Goal: Information Seeking & Learning: Learn about a topic

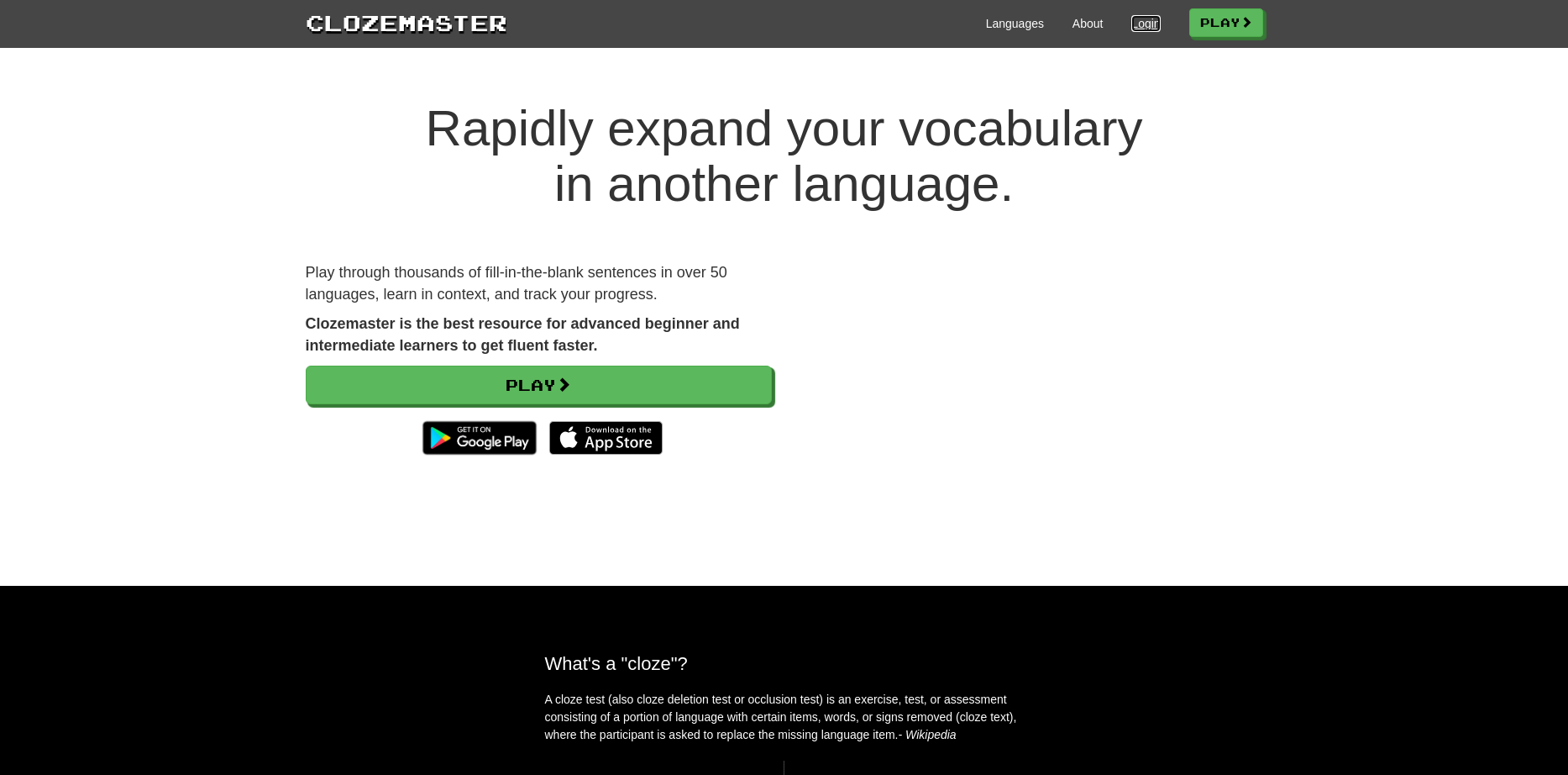
click at [1135, 26] on link "Login" at bounding box center [1145, 23] width 29 height 17
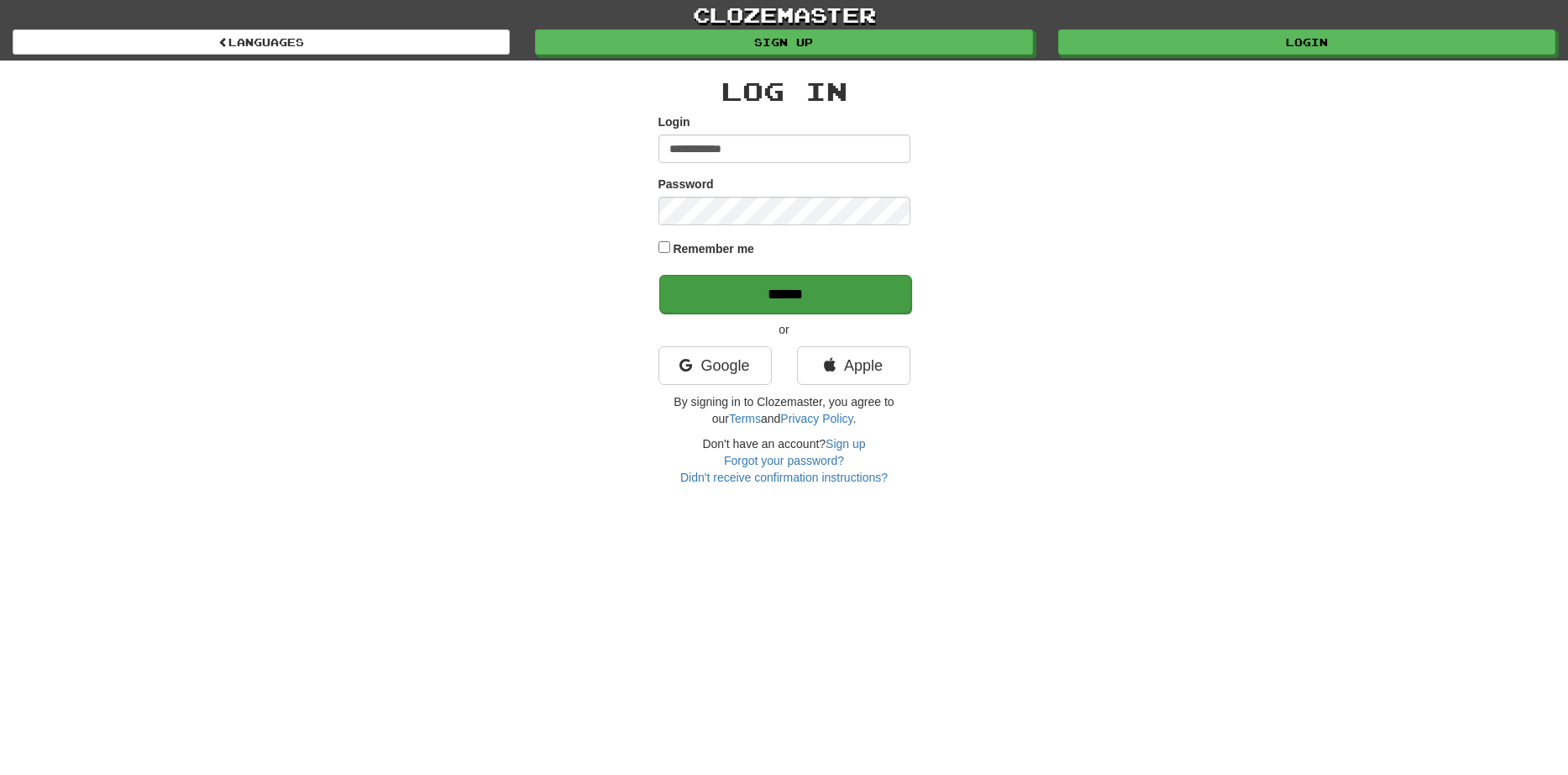
type input "**********"
click at [817, 301] on input "******" at bounding box center [785, 293] width 252 height 38
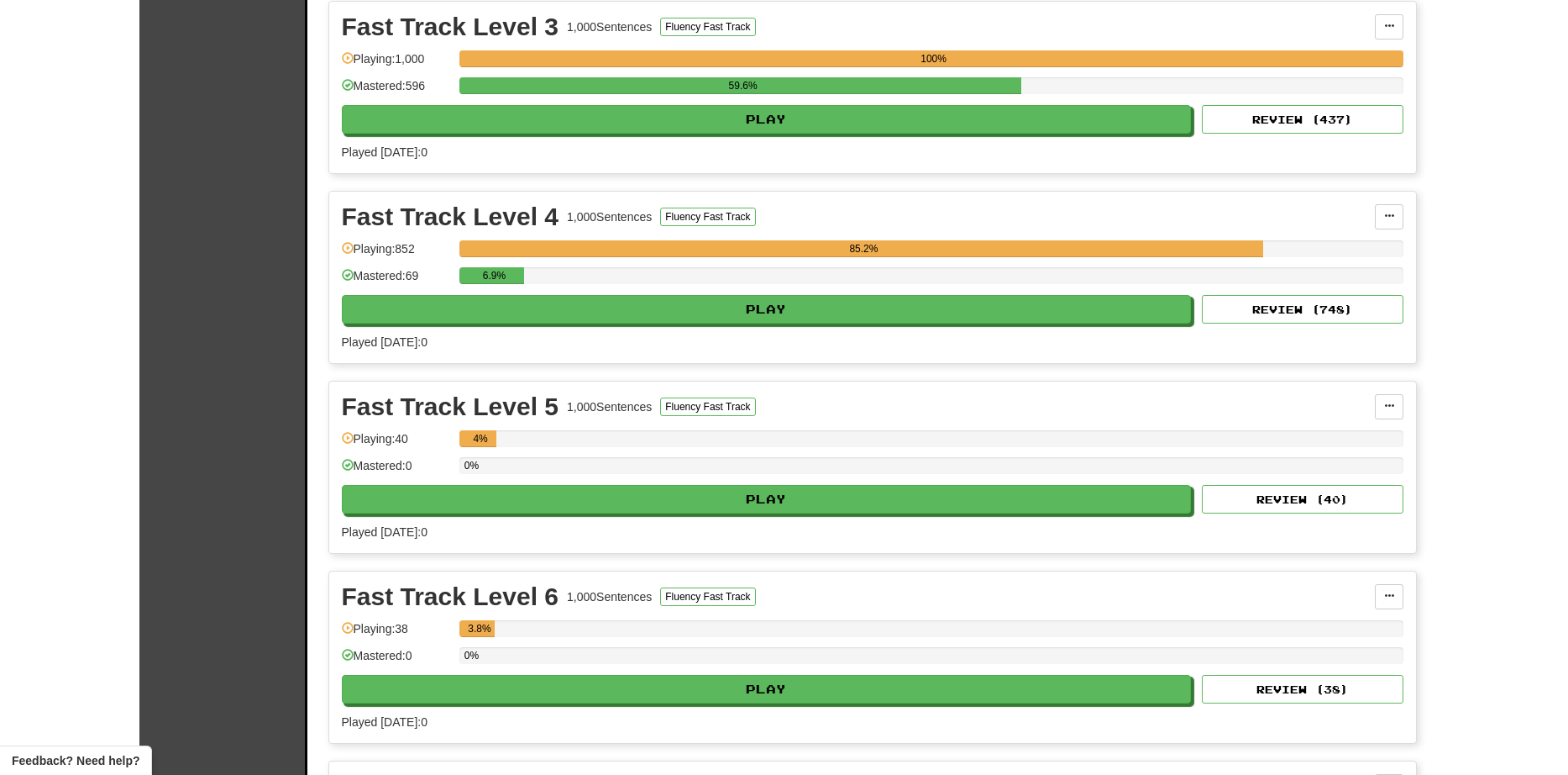
scroll to position [2318, 0]
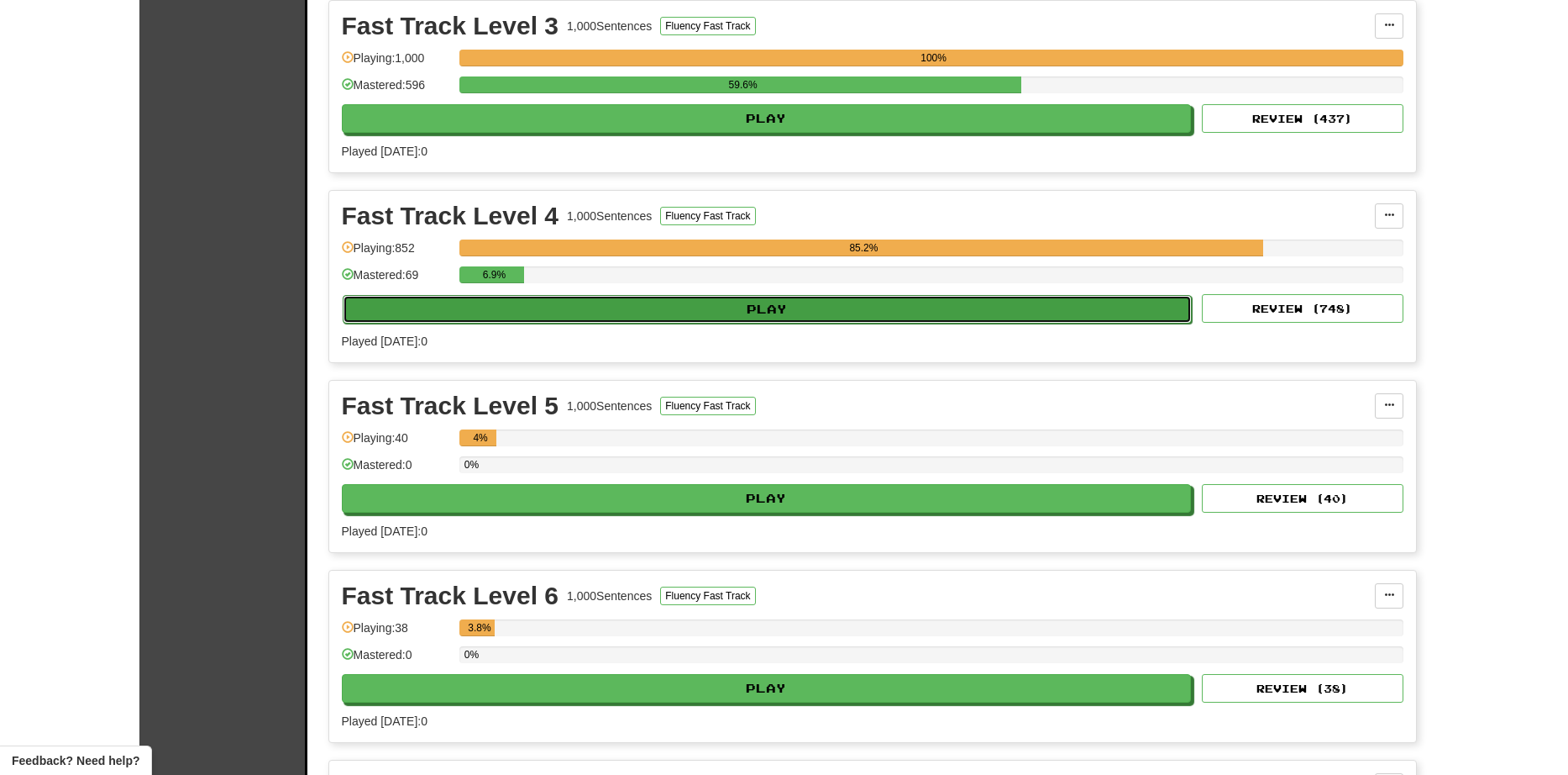
click at [665, 304] on button "Play" at bounding box center [767, 309] width 850 height 29
select select "**"
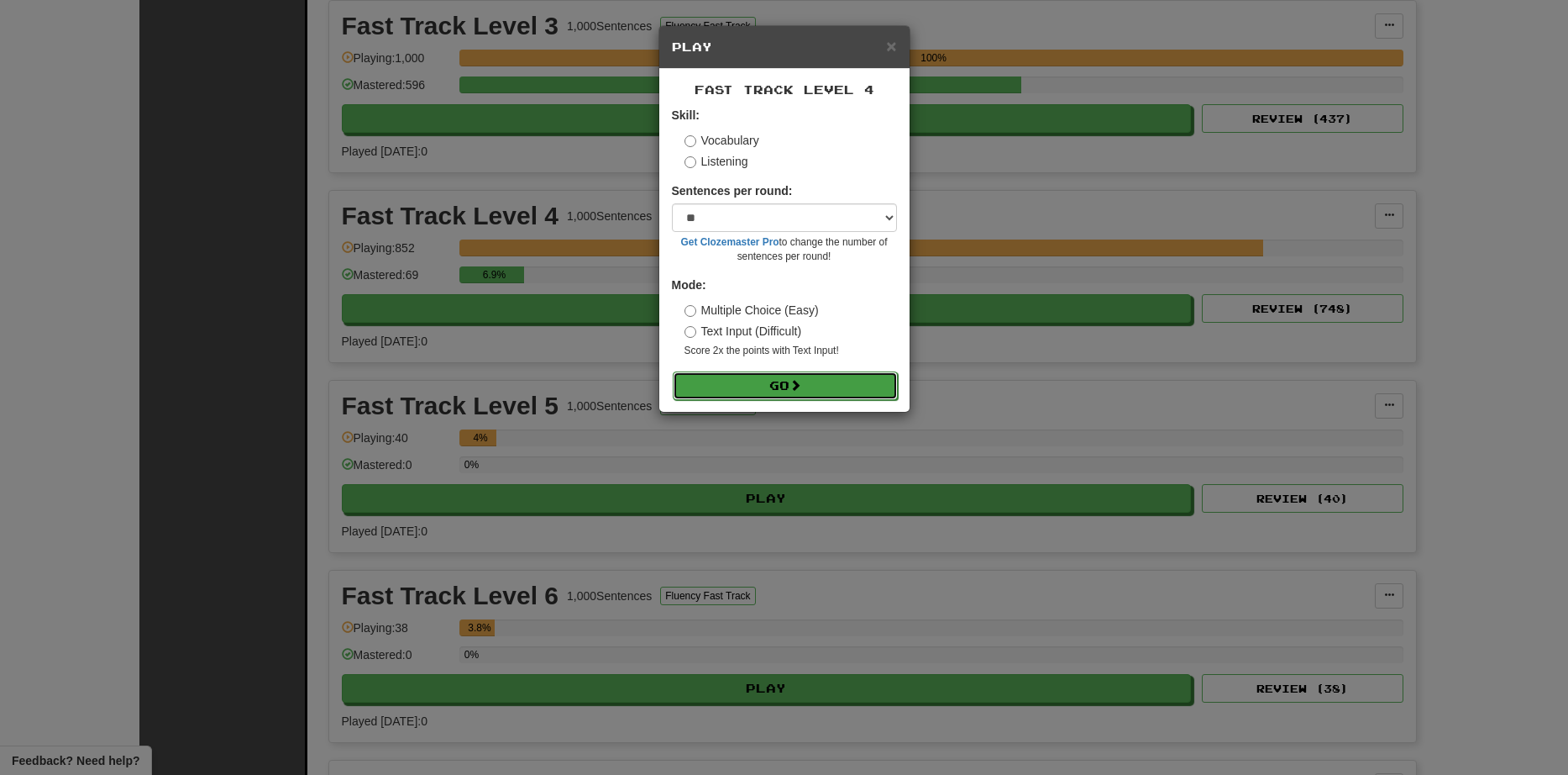
click at [776, 395] on button "Go" at bounding box center [785, 386] width 225 height 29
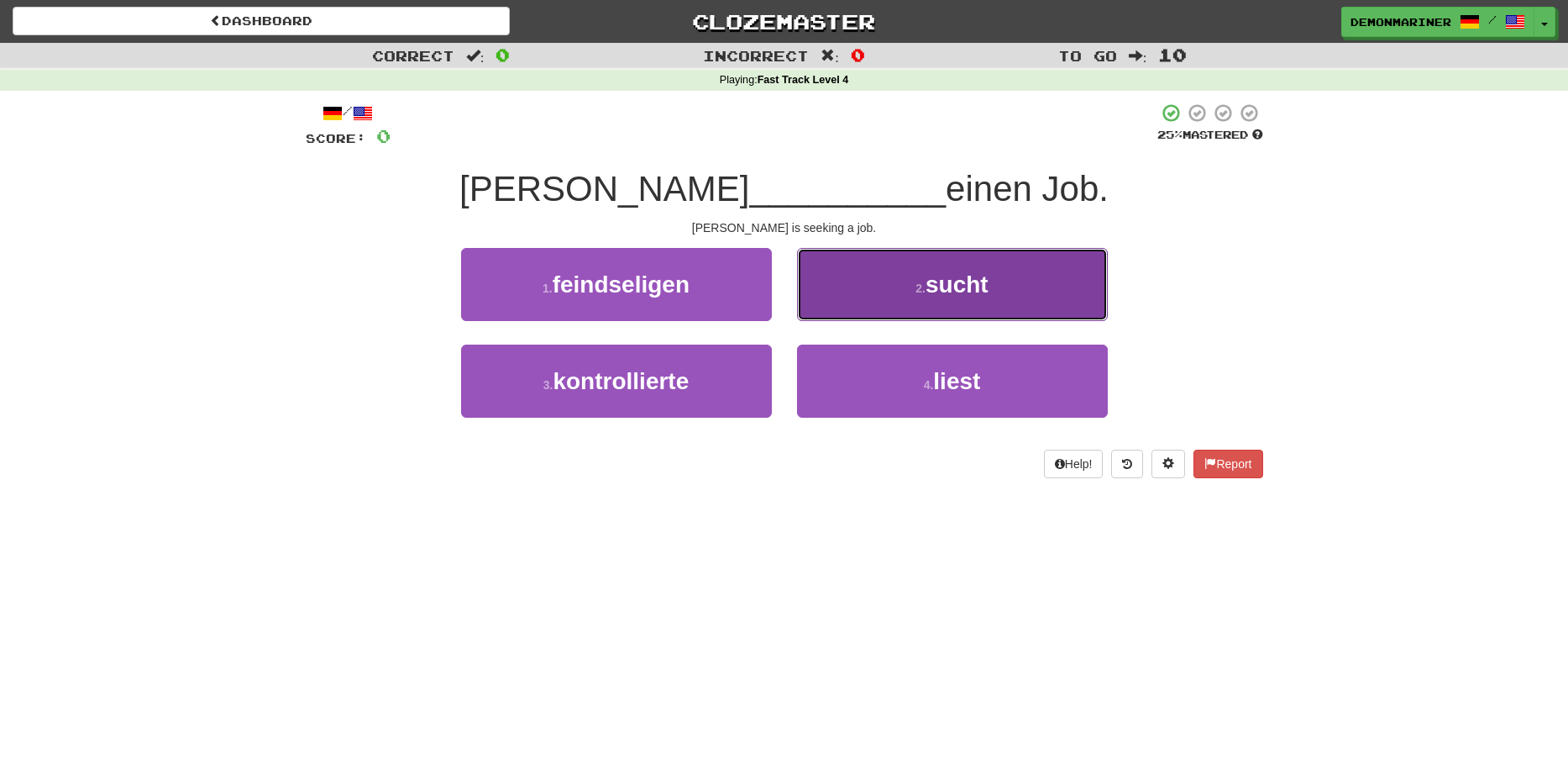
click at [928, 289] on span "sucht" at bounding box center [957, 285] width 63 height 26
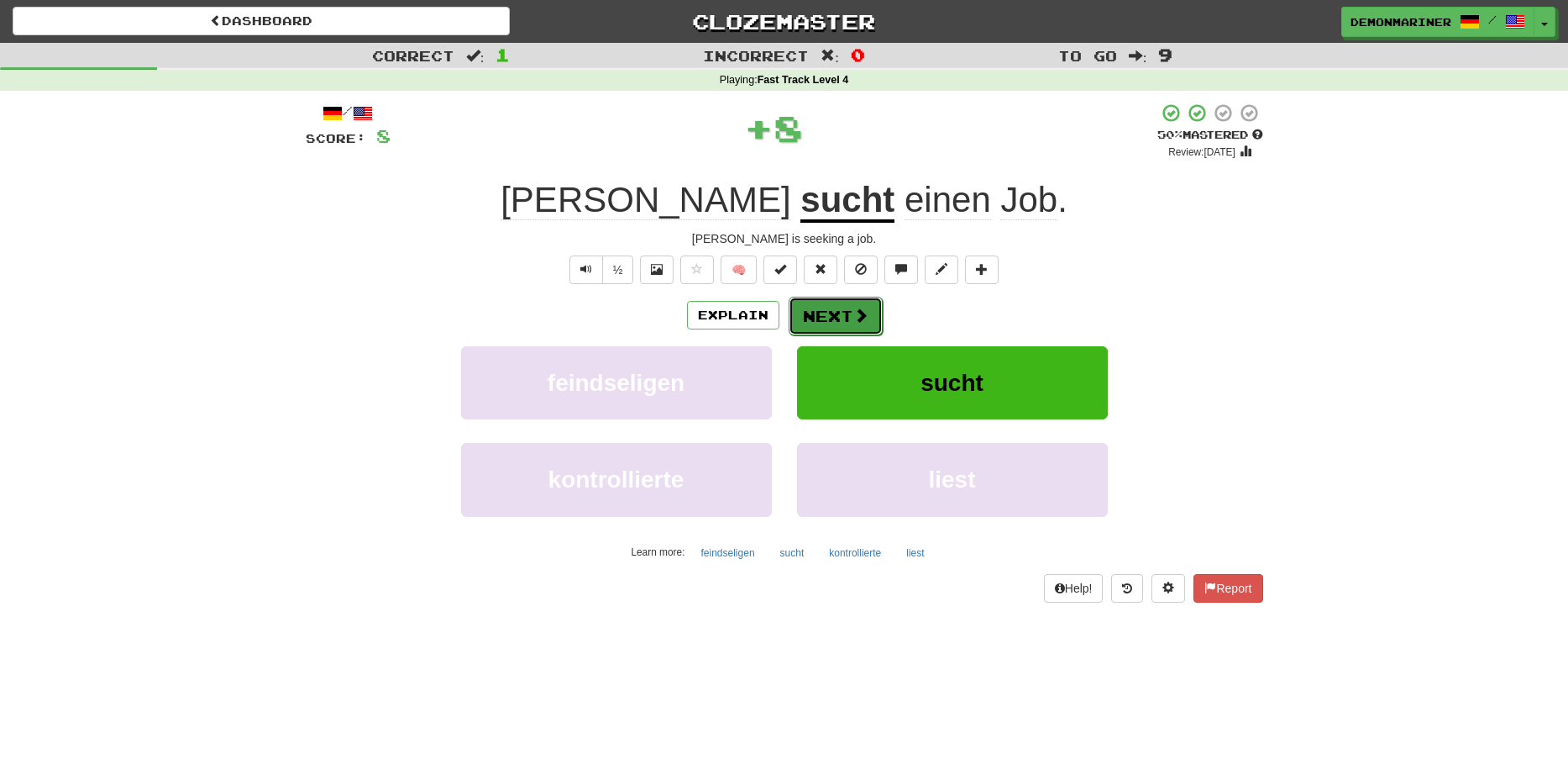
click at [829, 309] on button "Next" at bounding box center [835, 316] width 94 height 38
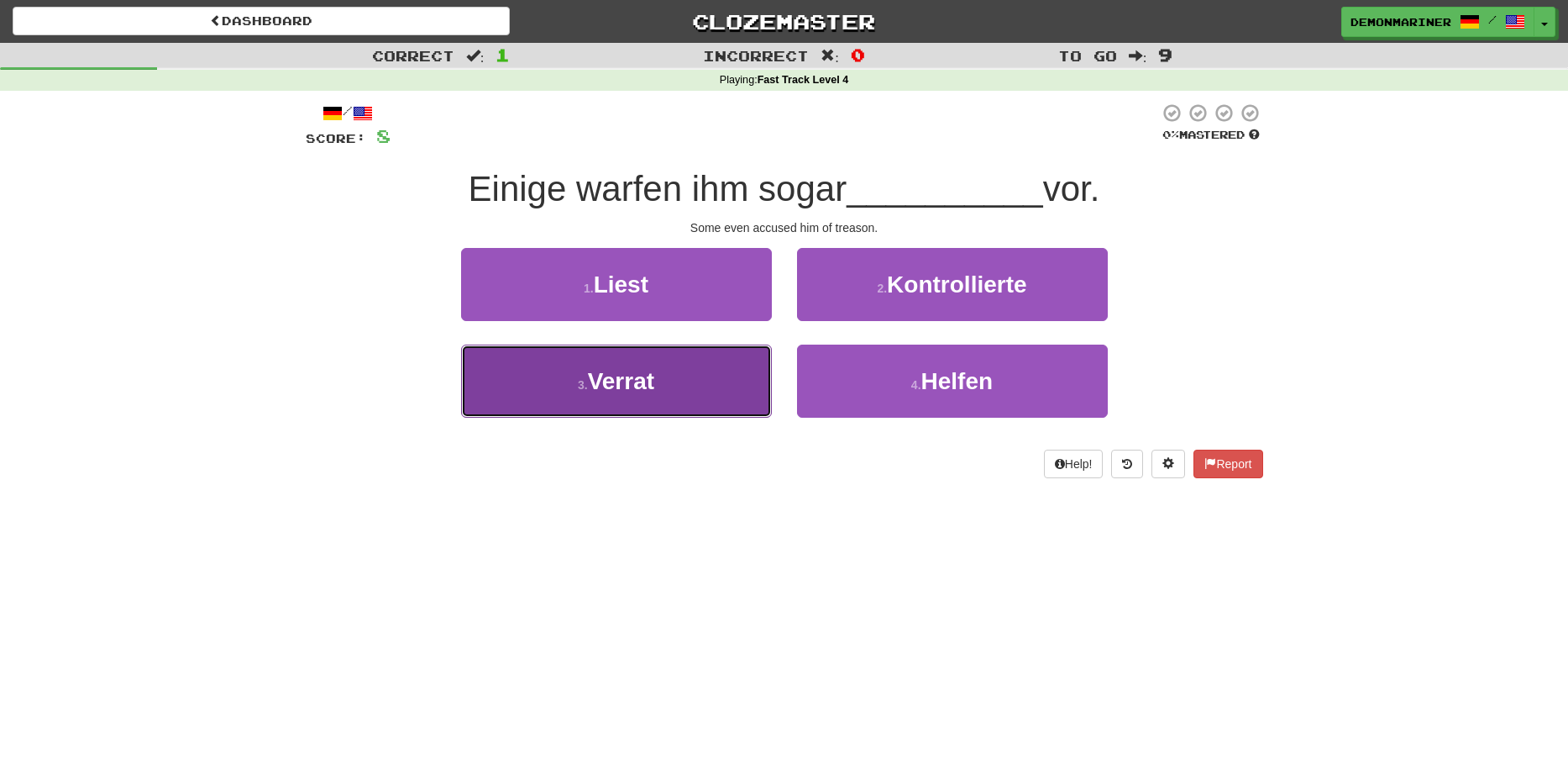
click at [656, 402] on button "3 . Verrat" at bounding box center [616, 381] width 311 height 73
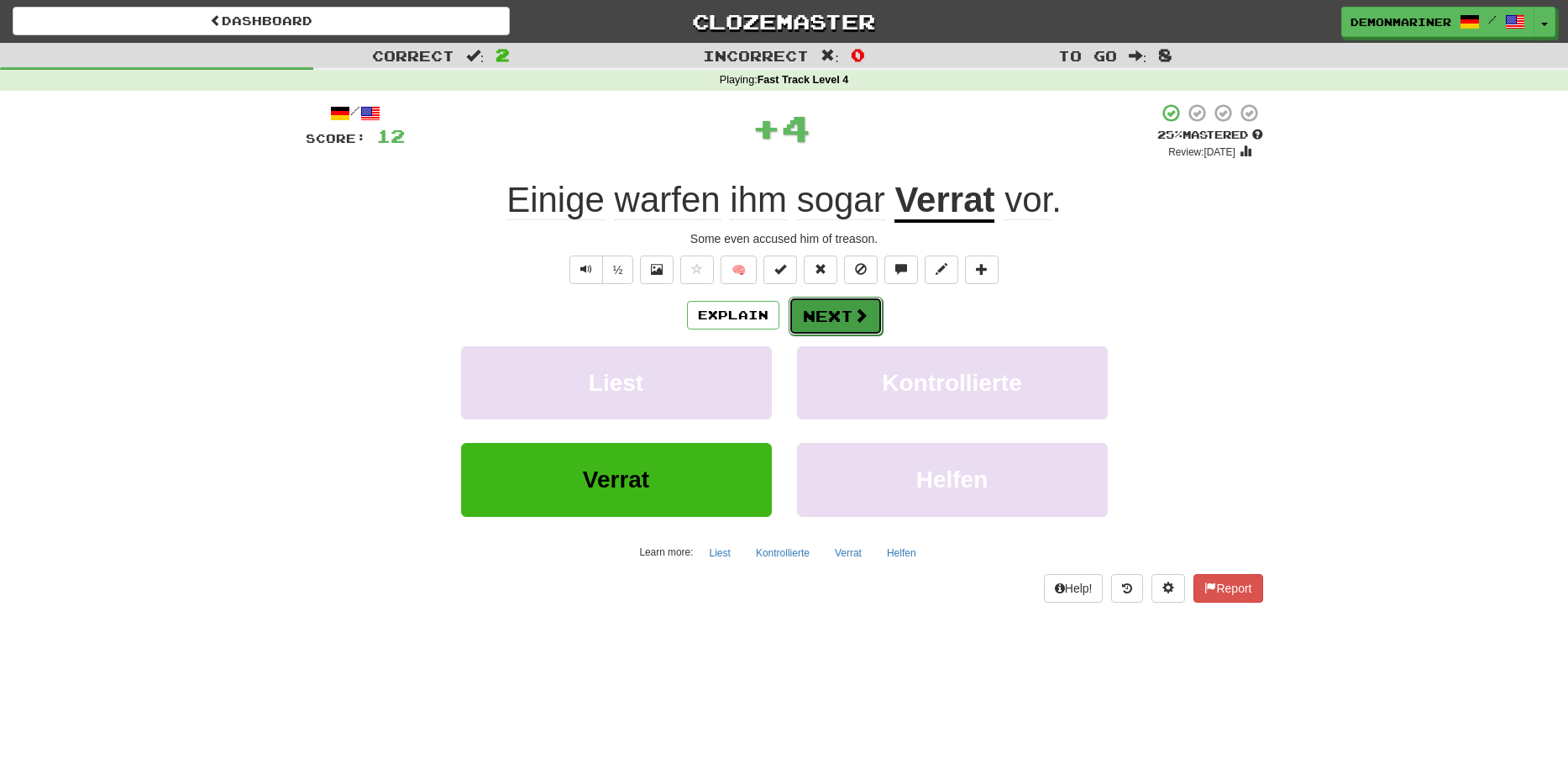
click at [833, 303] on button "Next" at bounding box center [835, 316] width 94 height 38
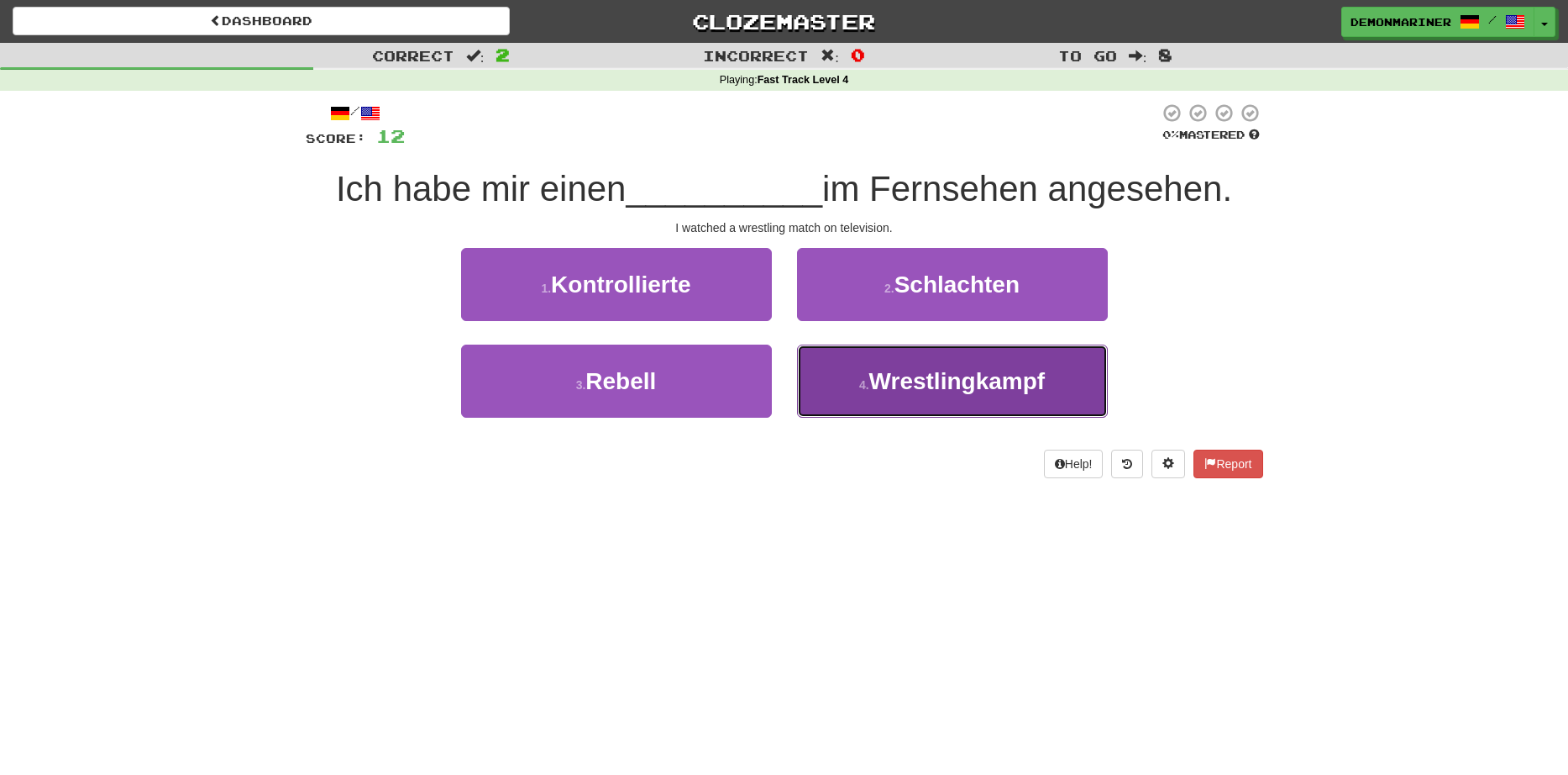
click at [924, 389] on span "Wrestlingkampf" at bounding box center [957, 381] width 176 height 26
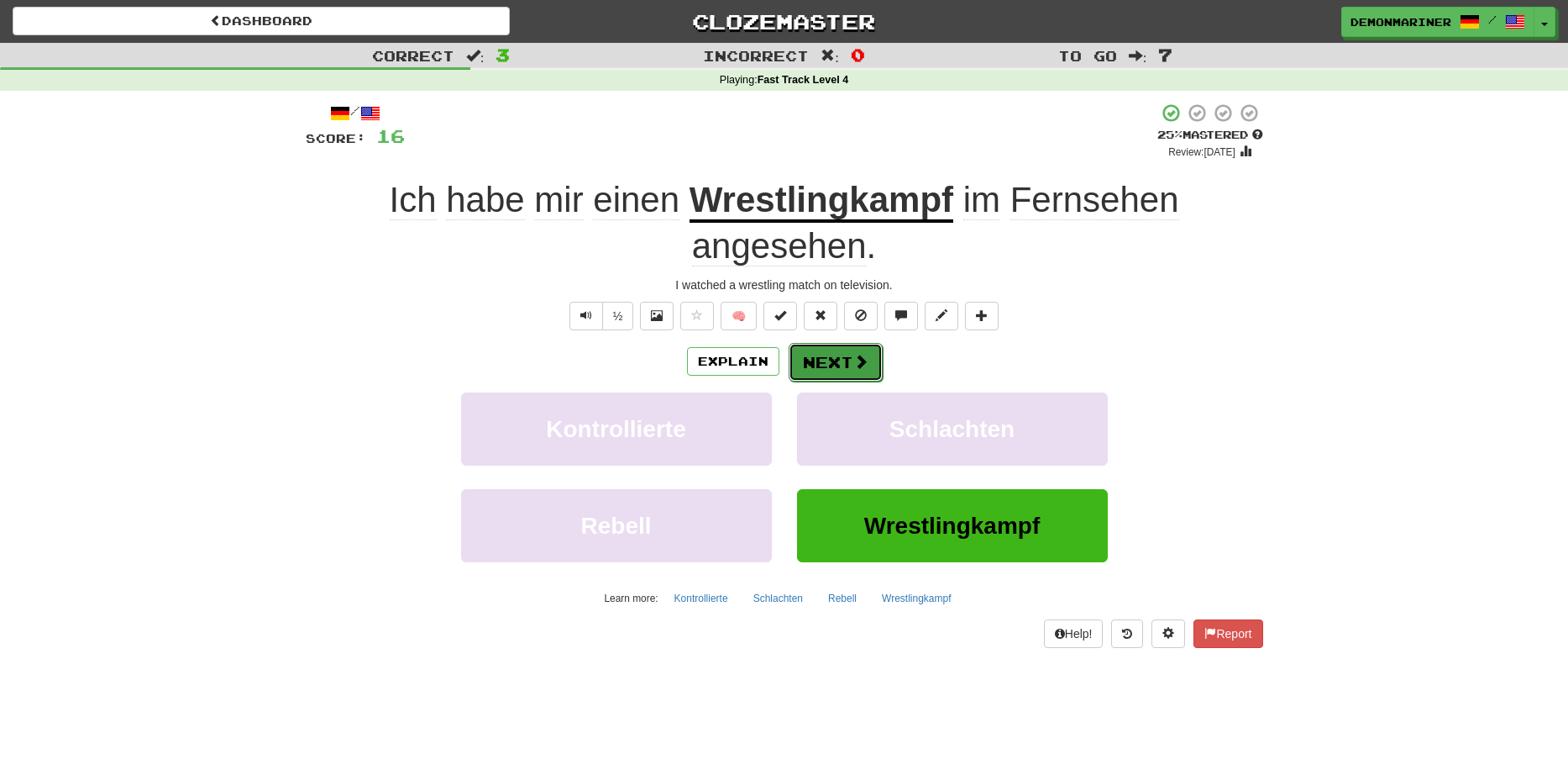
click at [860, 358] on span at bounding box center [861, 361] width 15 height 15
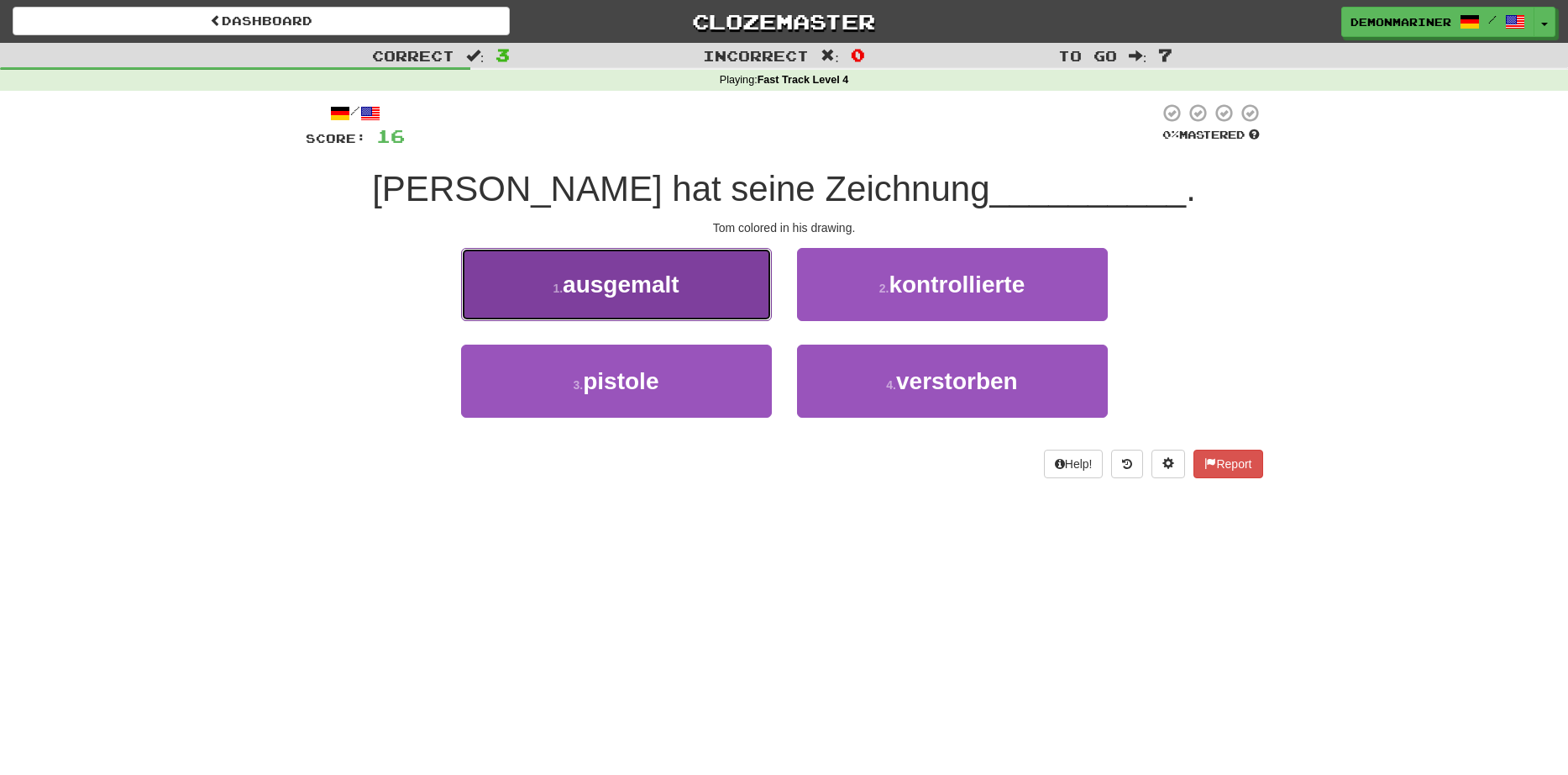
click at [557, 302] on button "1 . ausgemalt" at bounding box center [616, 284] width 311 height 73
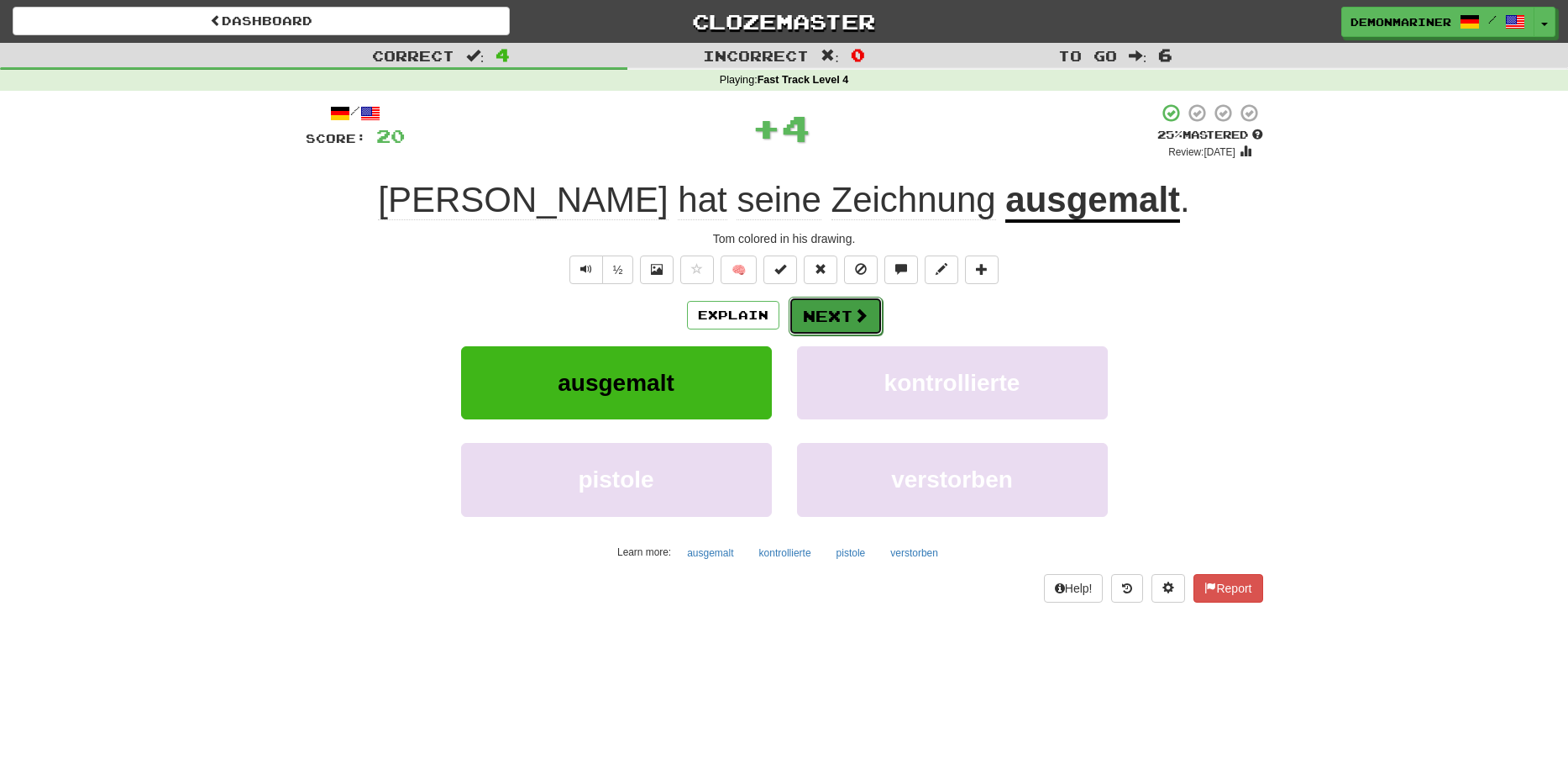
click at [839, 310] on button "Next" at bounding box center [835, 316] width 94 height 38
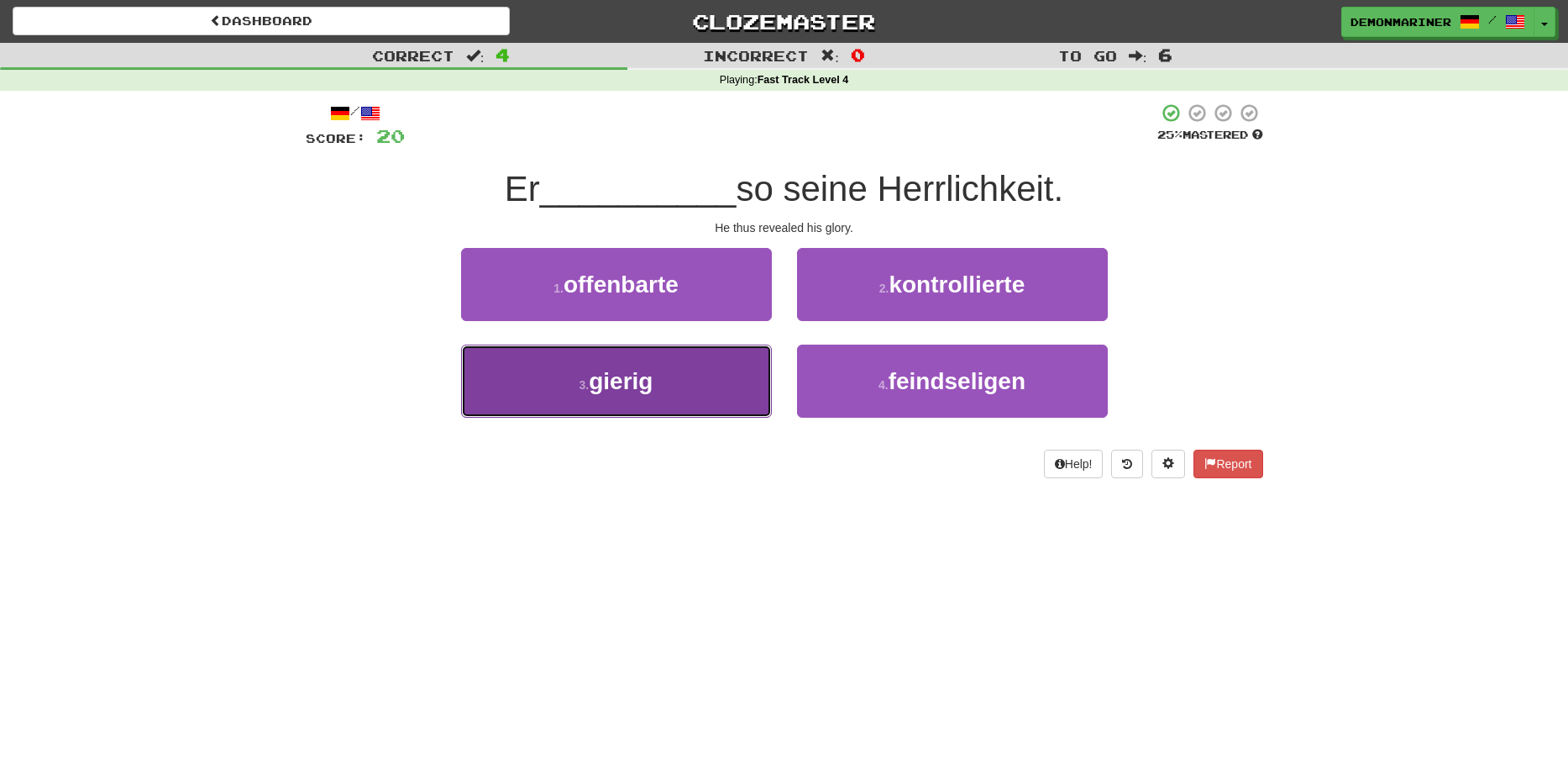
click at [557, 375] on button "3 . gierig" at bounding box center [616, 381] width 311 height 73
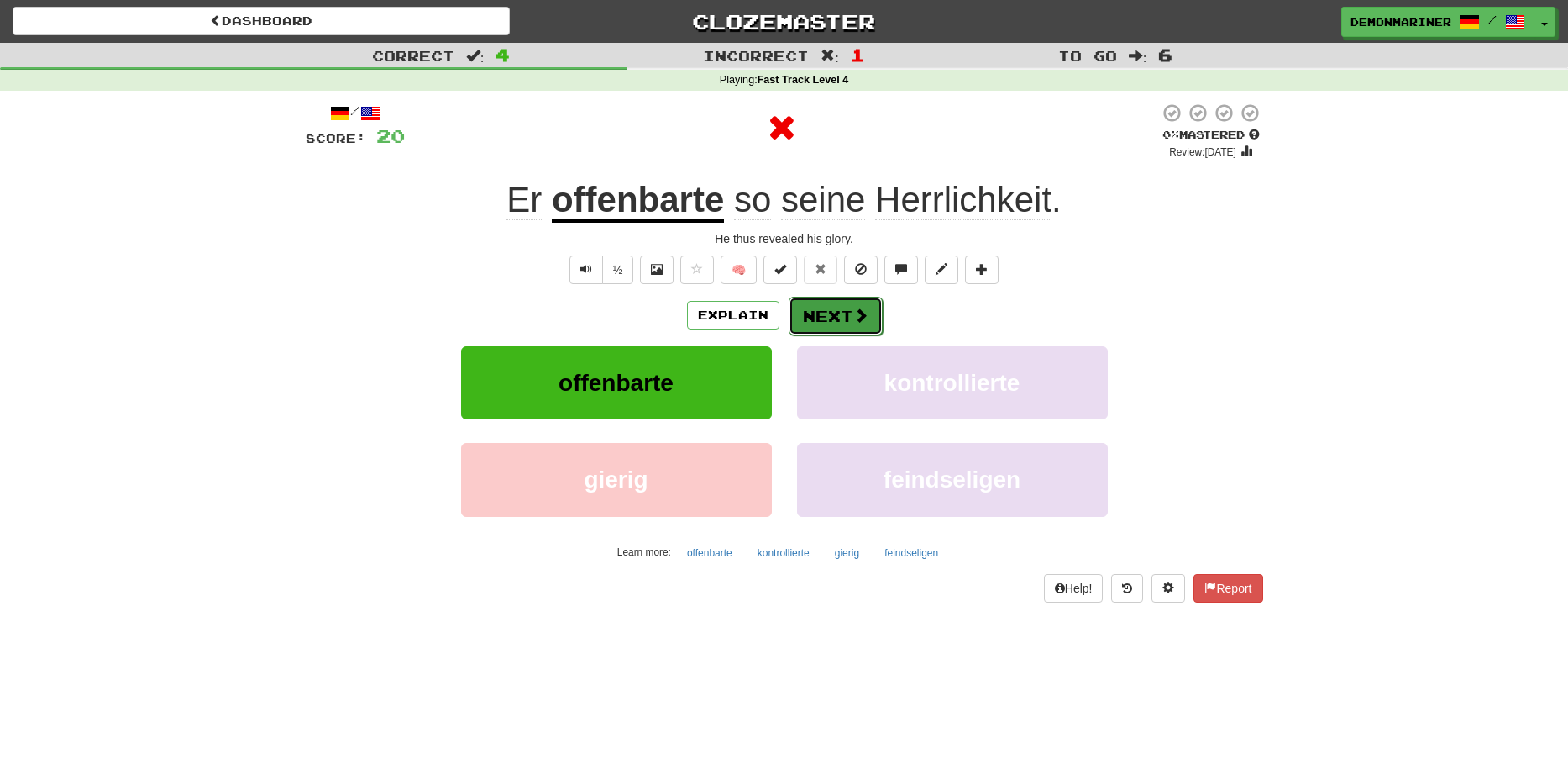
click at [830, 312] on button "Next" at bounding box center [835, 316] width 94 height 38
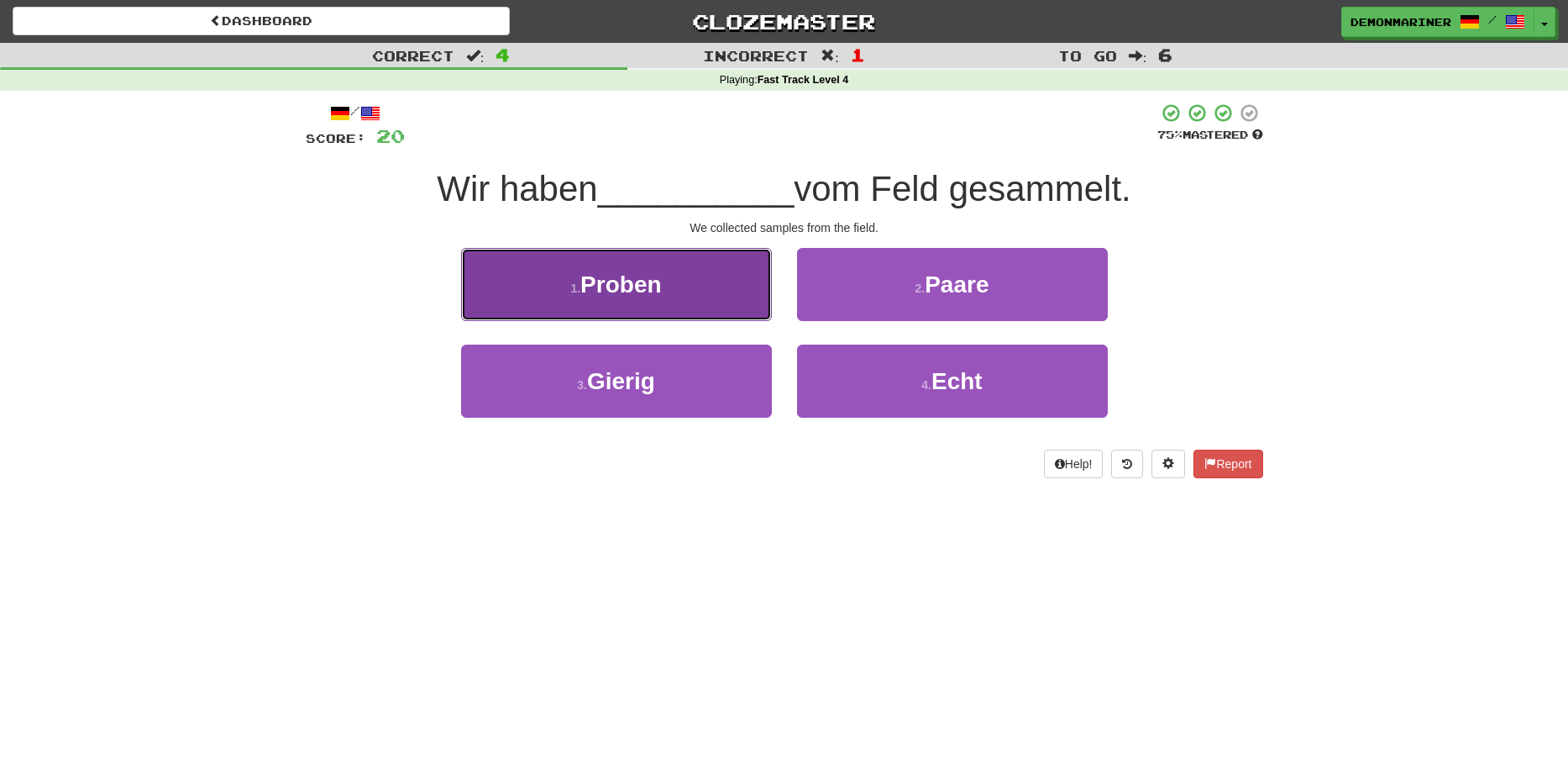
click at [557, 275] on button "1 . Proben" at bounding box center [616, 284] width 311 height 73
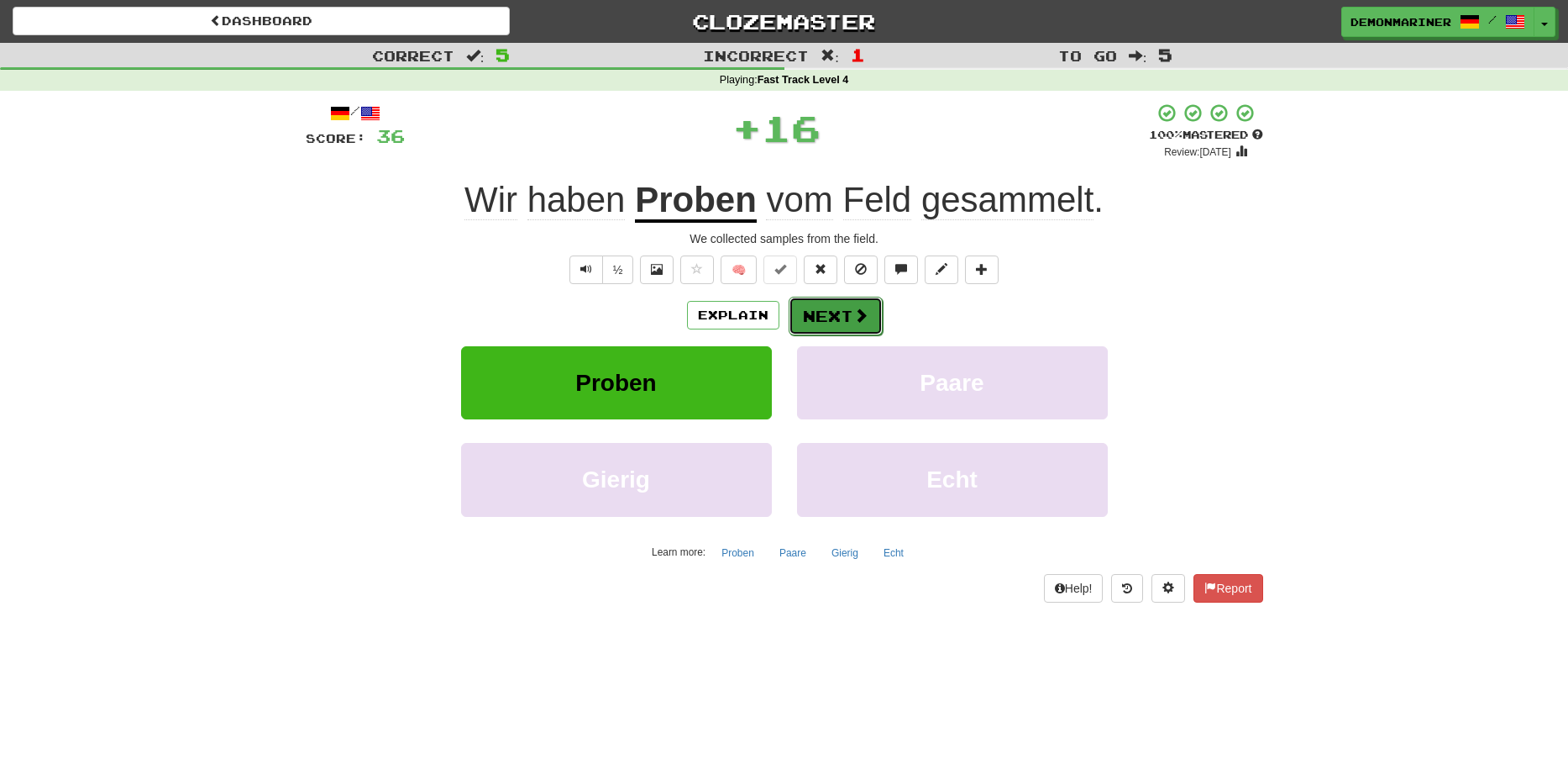
click at [844, 317] on button "Next" at bounding box center [835, 316] width 94 height 38
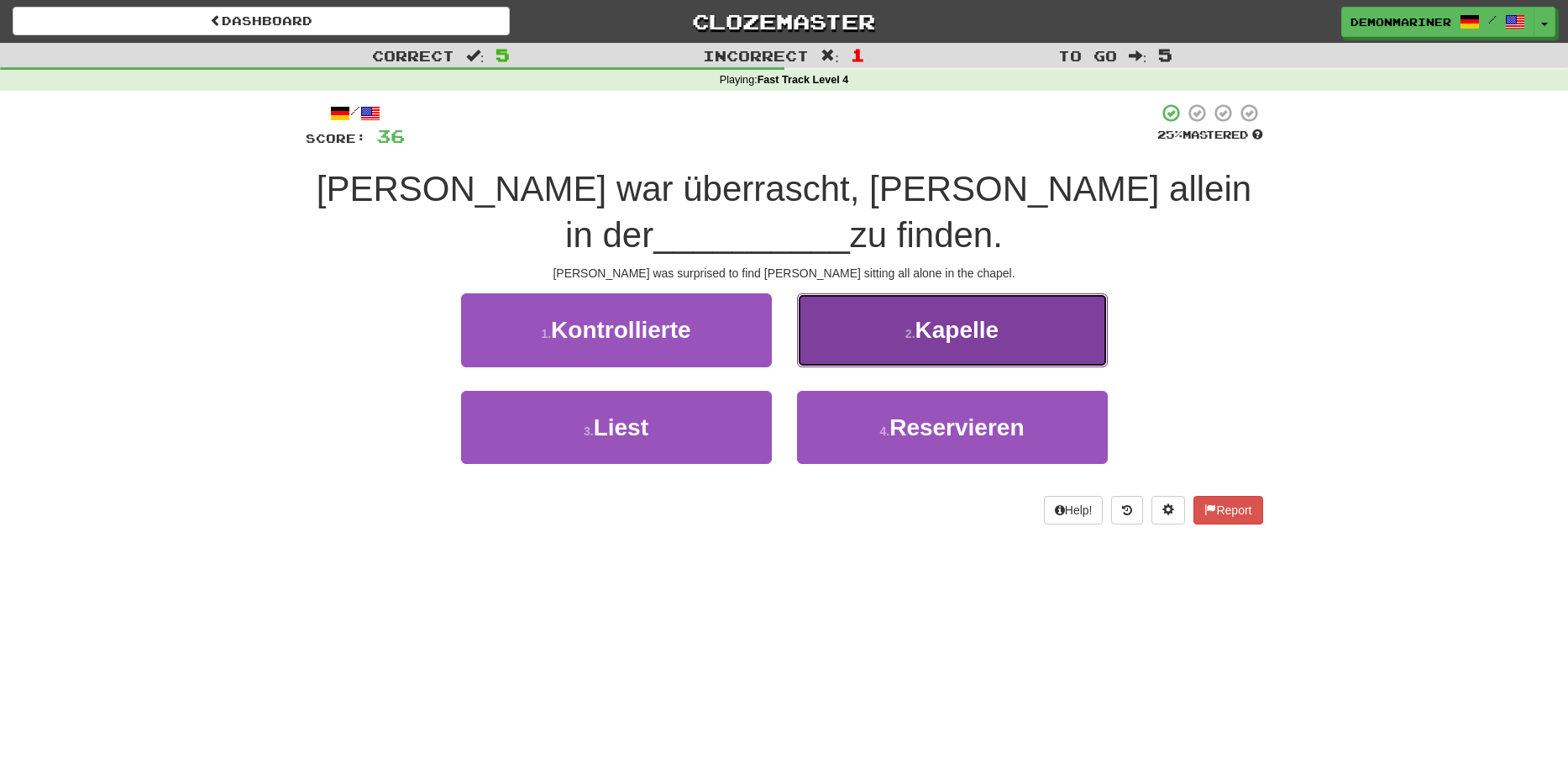
click at [857, 352] on button "2 . Kapelle" at bounding box center [952, 330] width 311 height 73
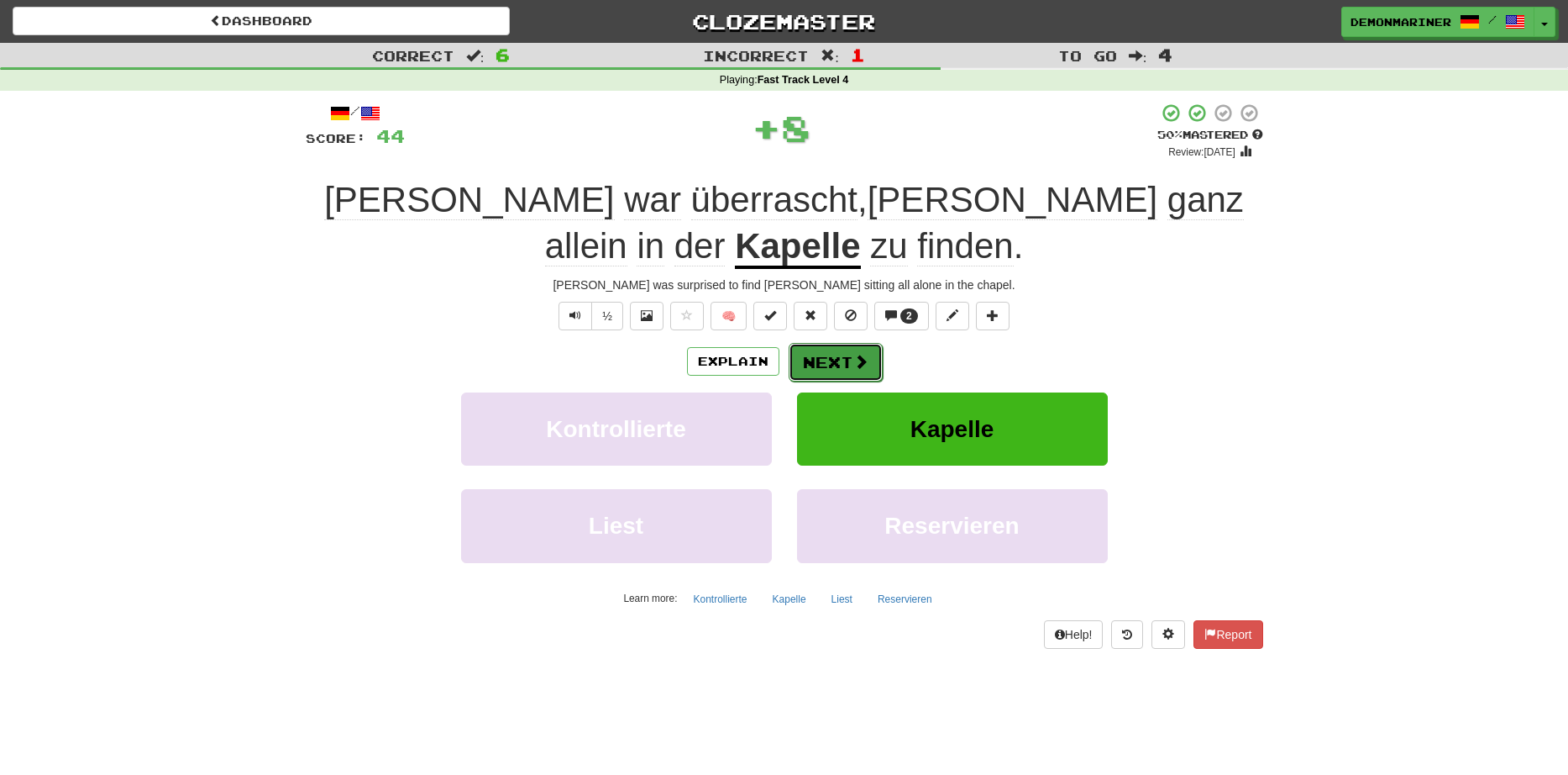
click at [850, 350] on button "Next" at bounding box center [835, 361] width 94 height 38
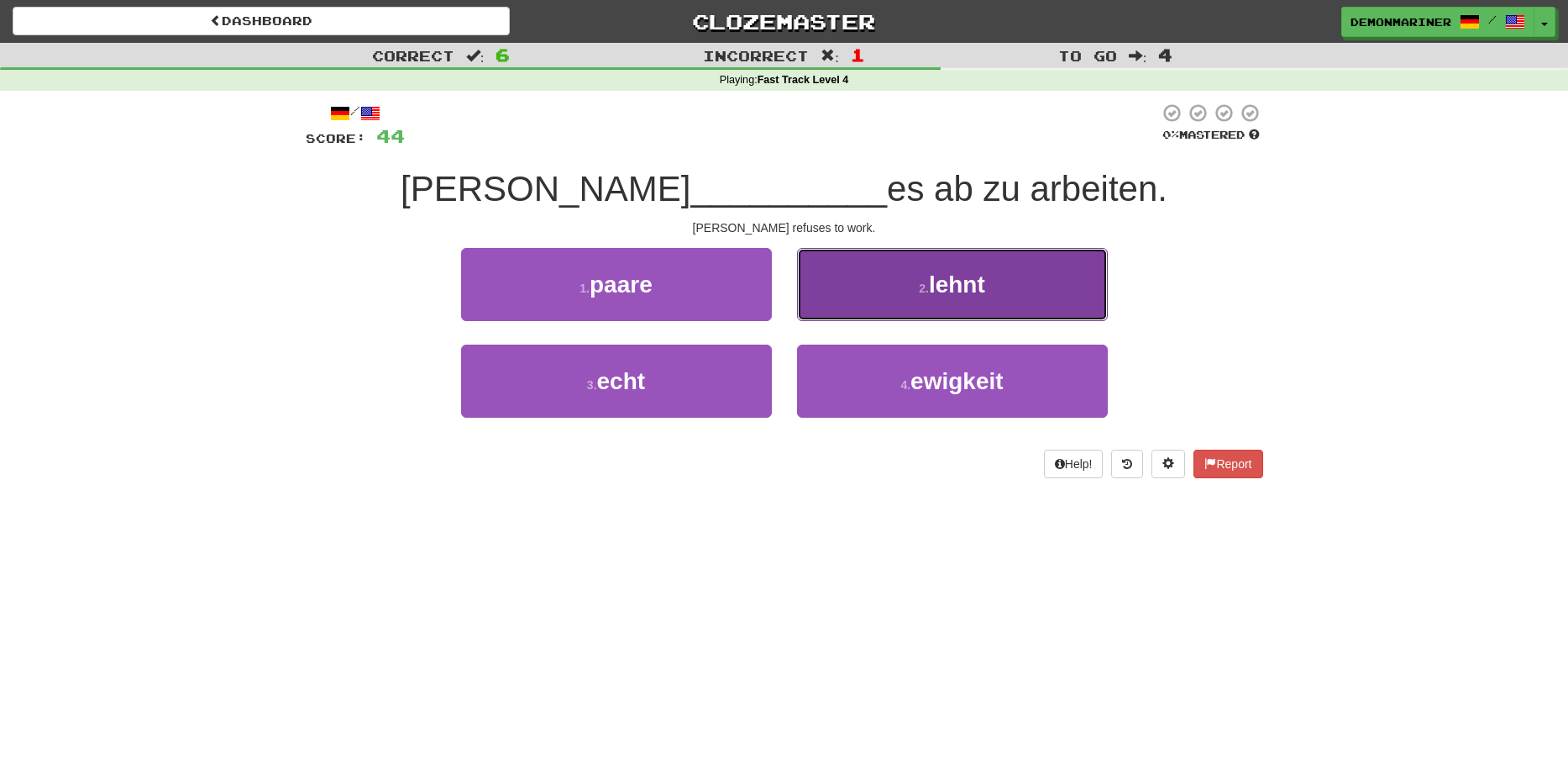
click at [941, 306] on button "2 . lehnt" at bounding box center [952, 284] width 311 height 73
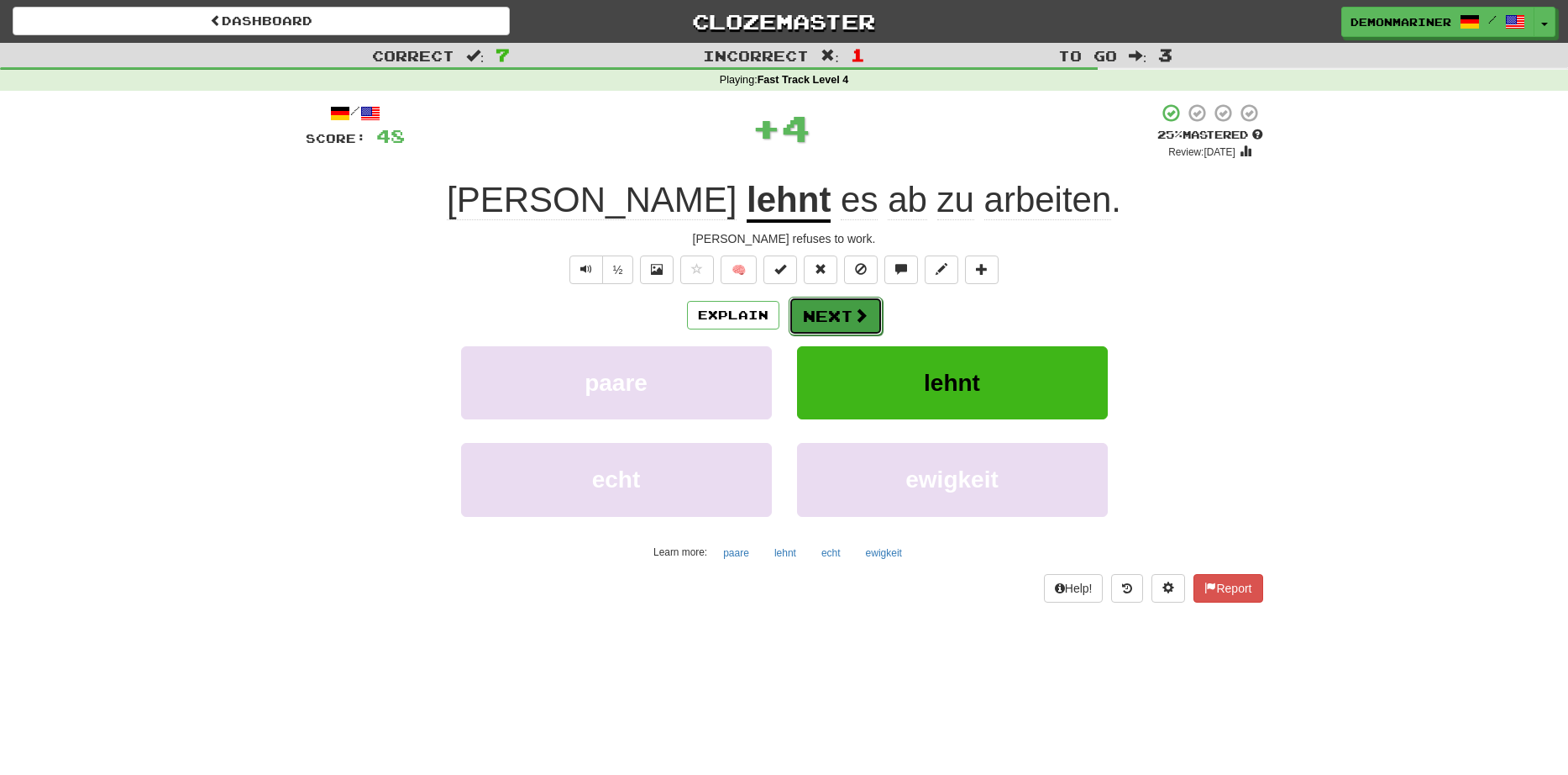
click at [830, 322] on button "Next" at bounding box center [835, 316] width 94 height 38
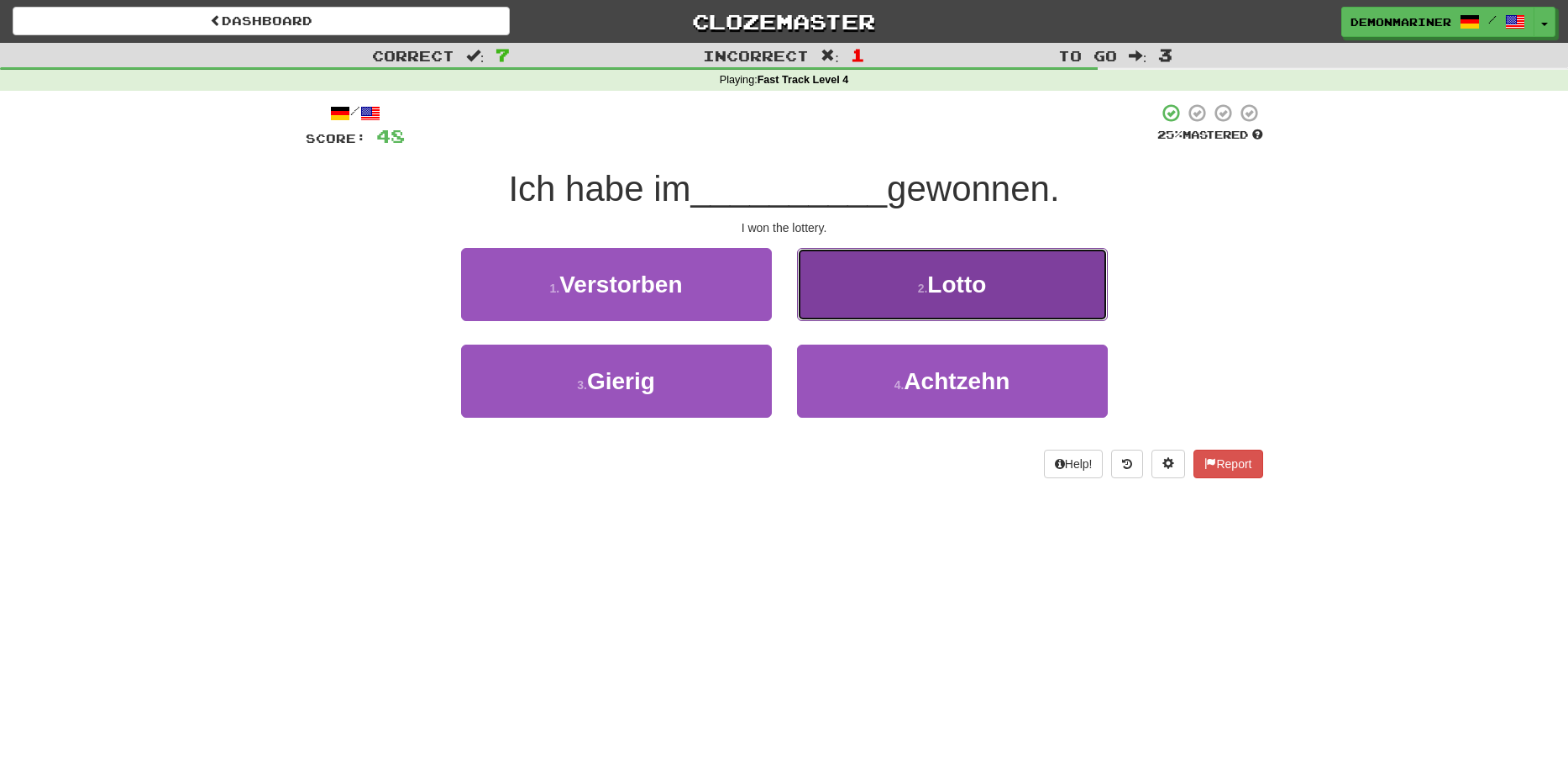
click at [958, 287] on span "Lotto" at bounding box center [956, 285] width 59 height 26
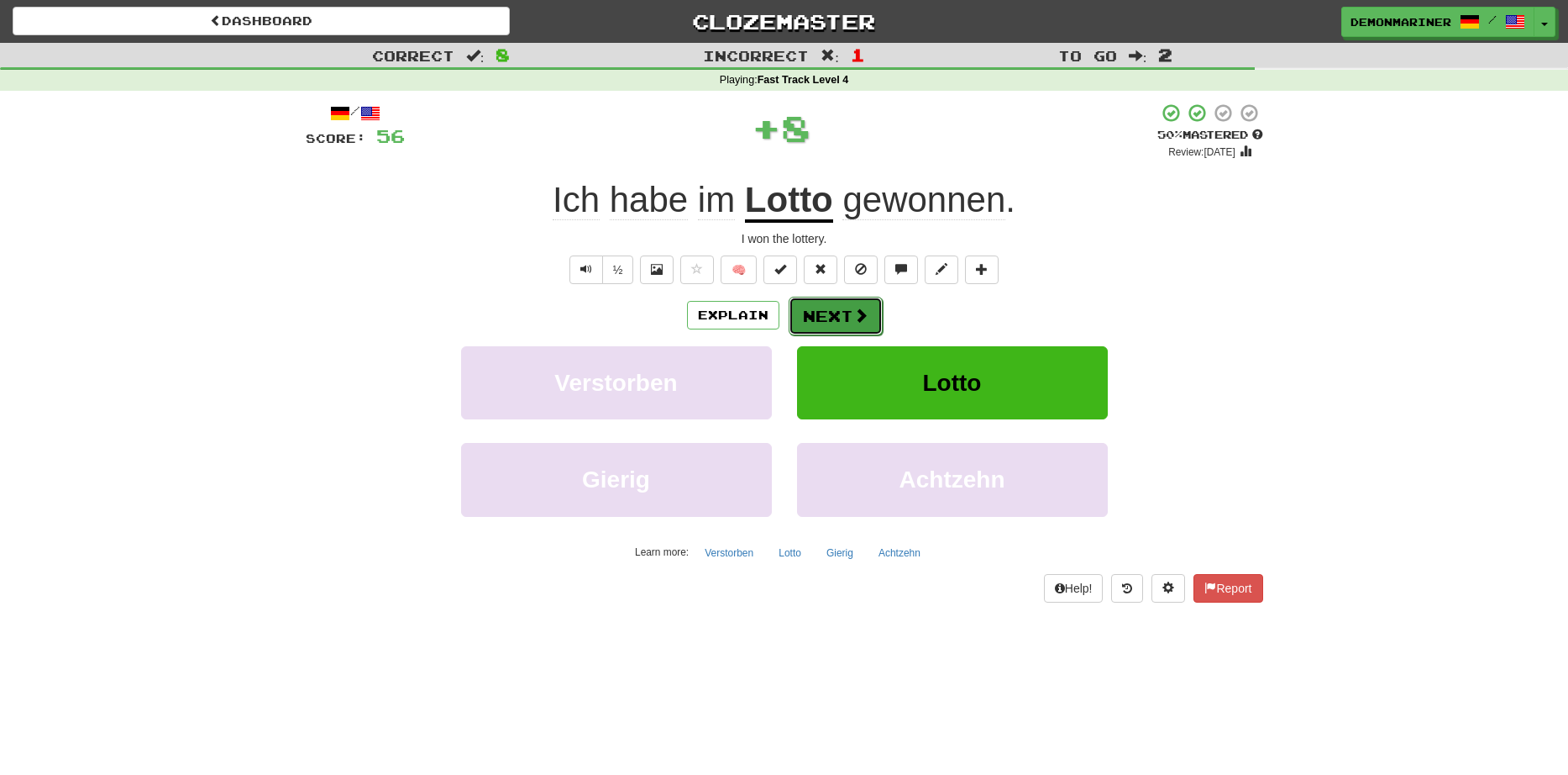
click at [853, 308] on span at bounding box center [861, 315] width 15 height 15
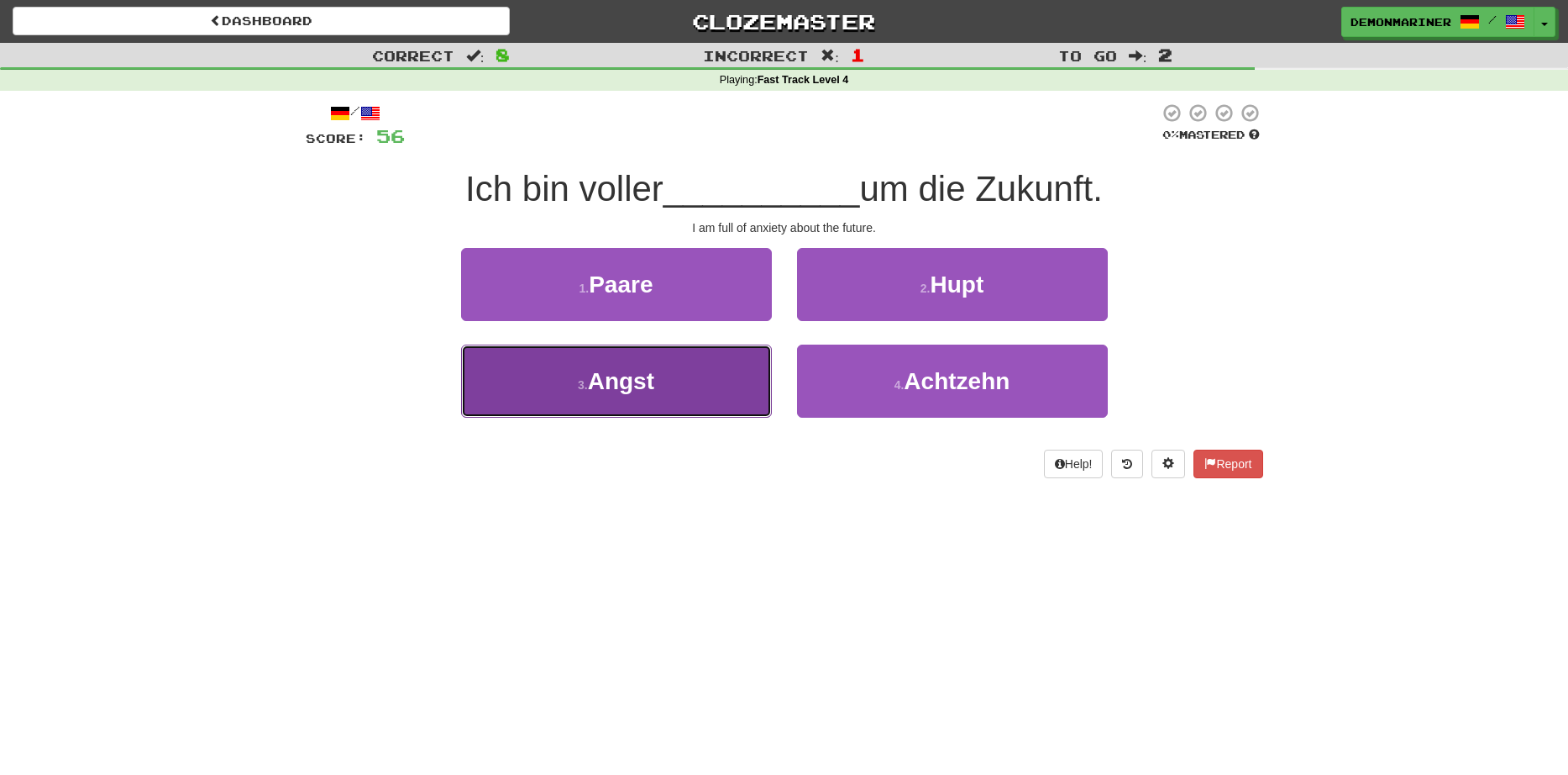
click at [547, 374] on button "3 . Angst" at bounding box center [616, 381] width 311 height 73
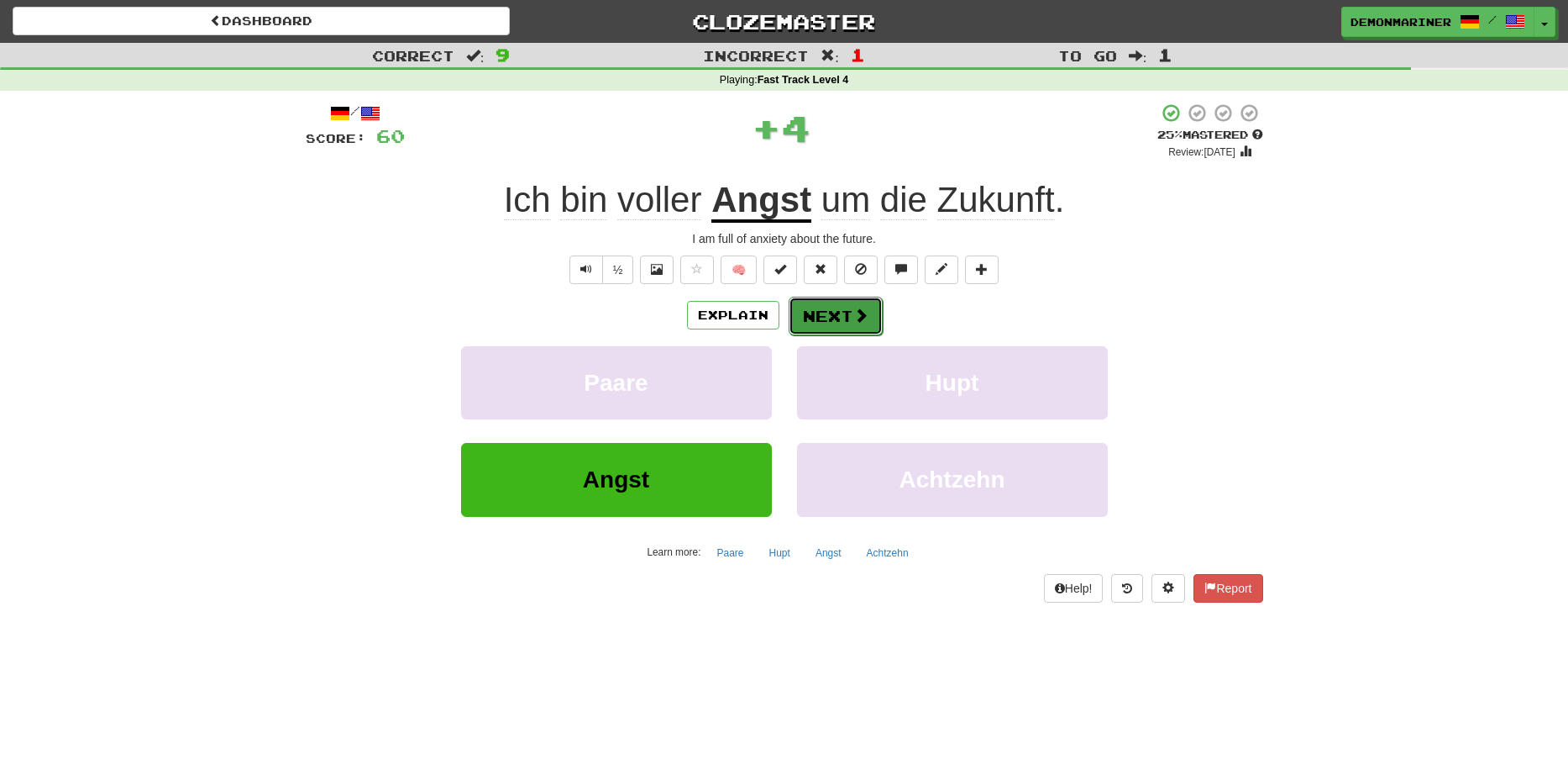
click at [819, 313] on button "Next" at bounding box center [835, 316] width 94 height 38
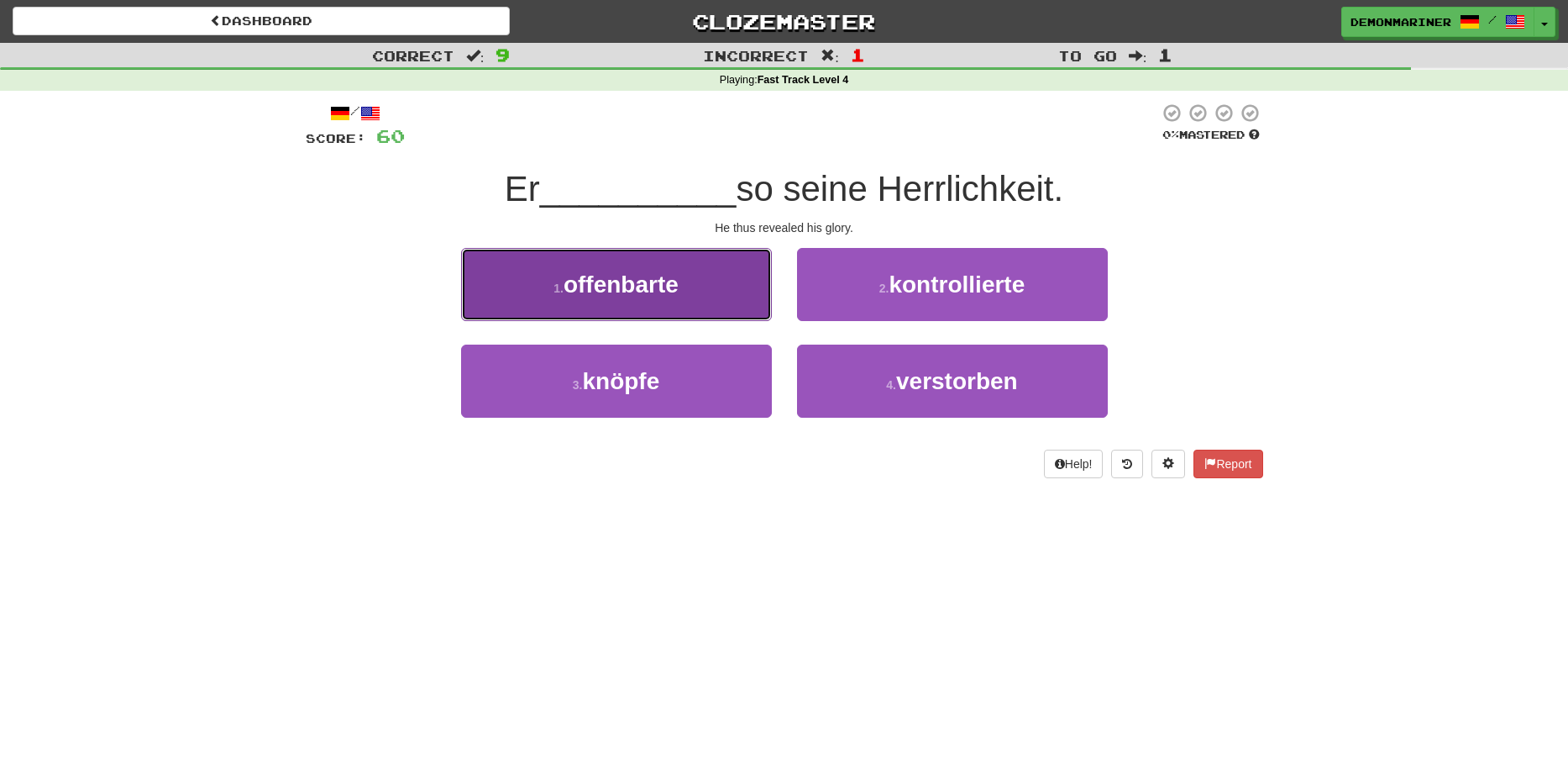
click at [611, 309] on button "1 . offenbarte" at bounding box center [616, 284] width 311 height 73
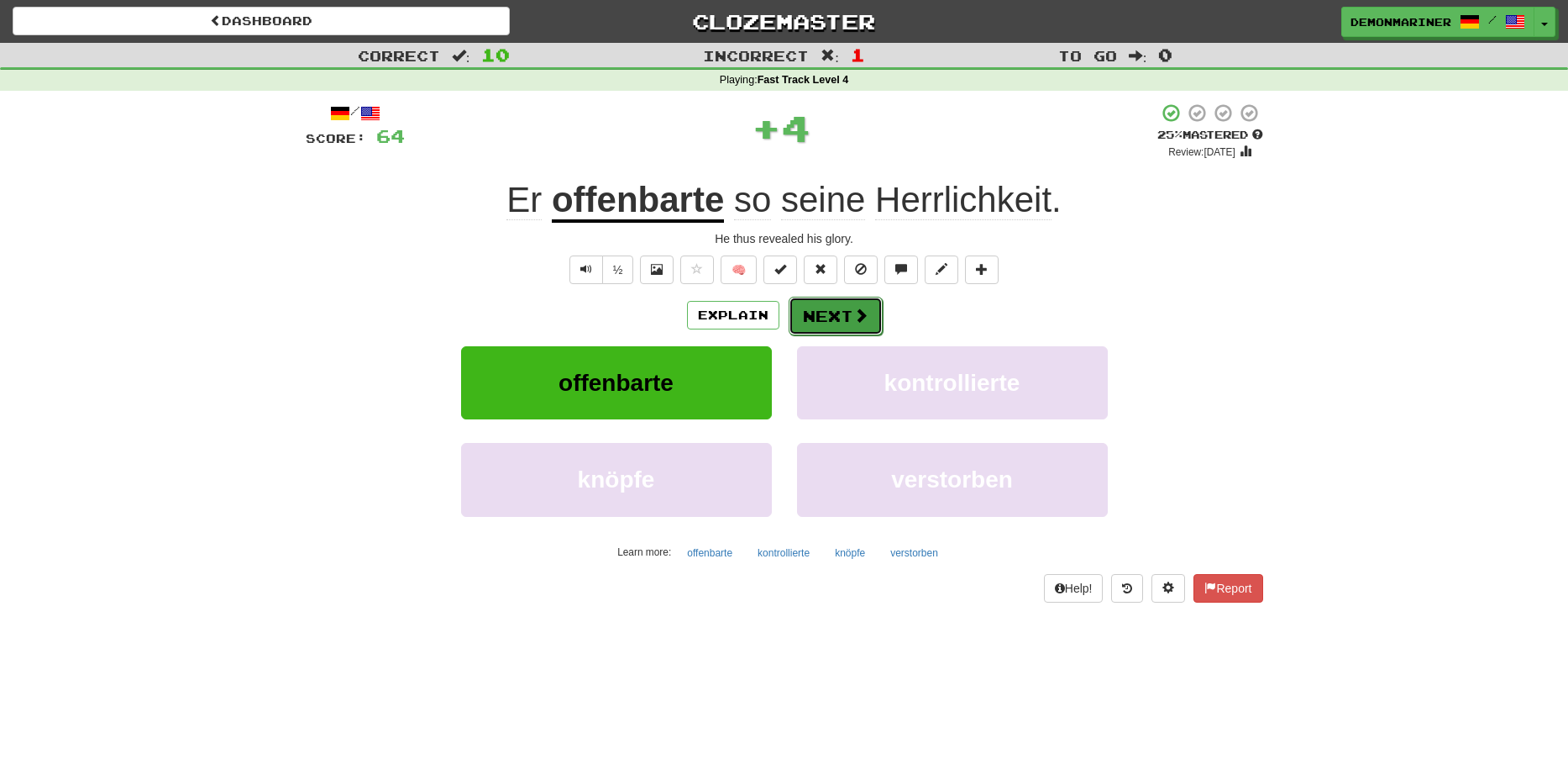
click at [838, 321] on button "Next" at bounding box center [835, 316] width 94 height 38
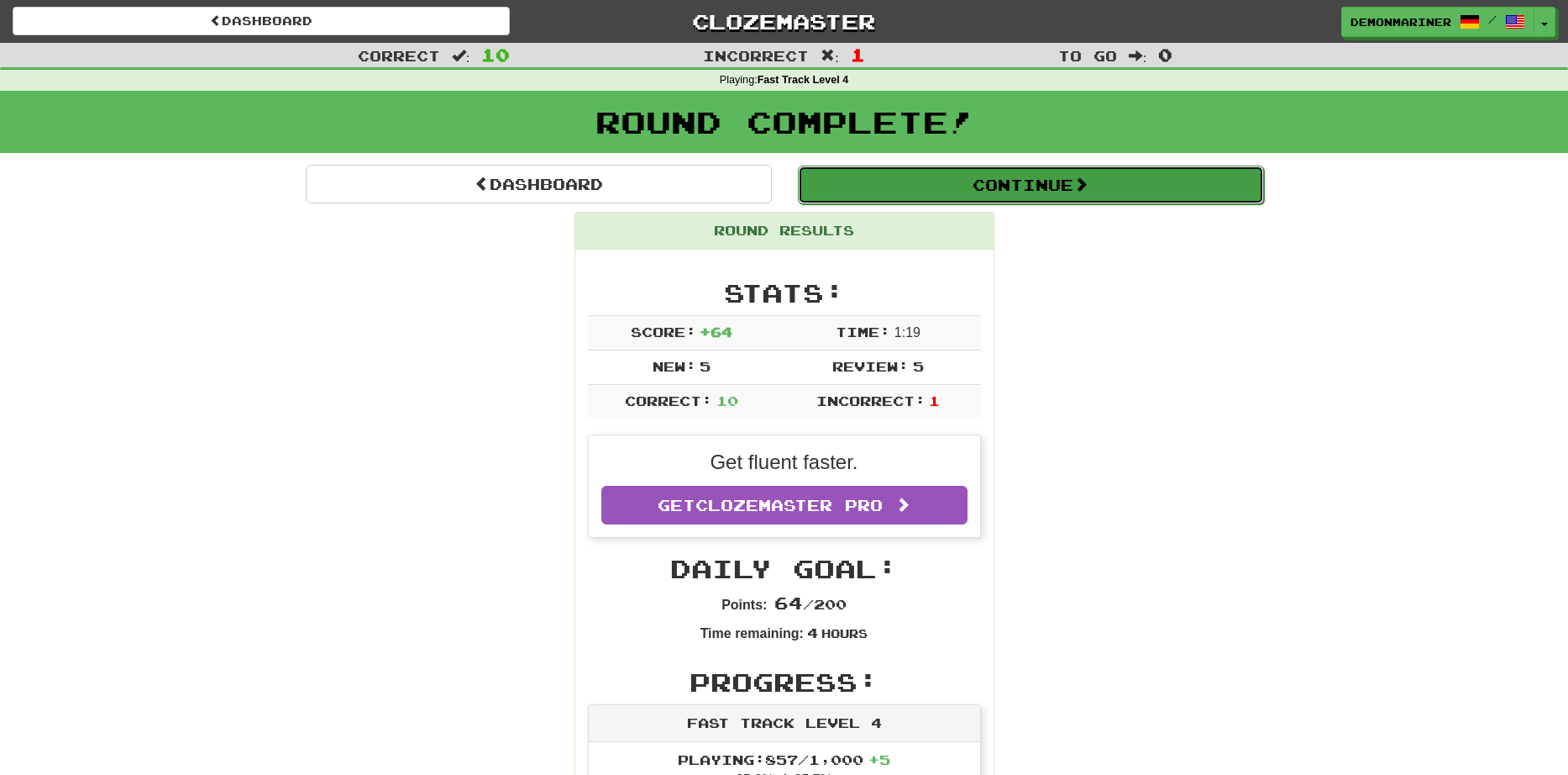
click at [950, 194] on button "Continue" at bounding box center [1030, 184] width 466 height 38
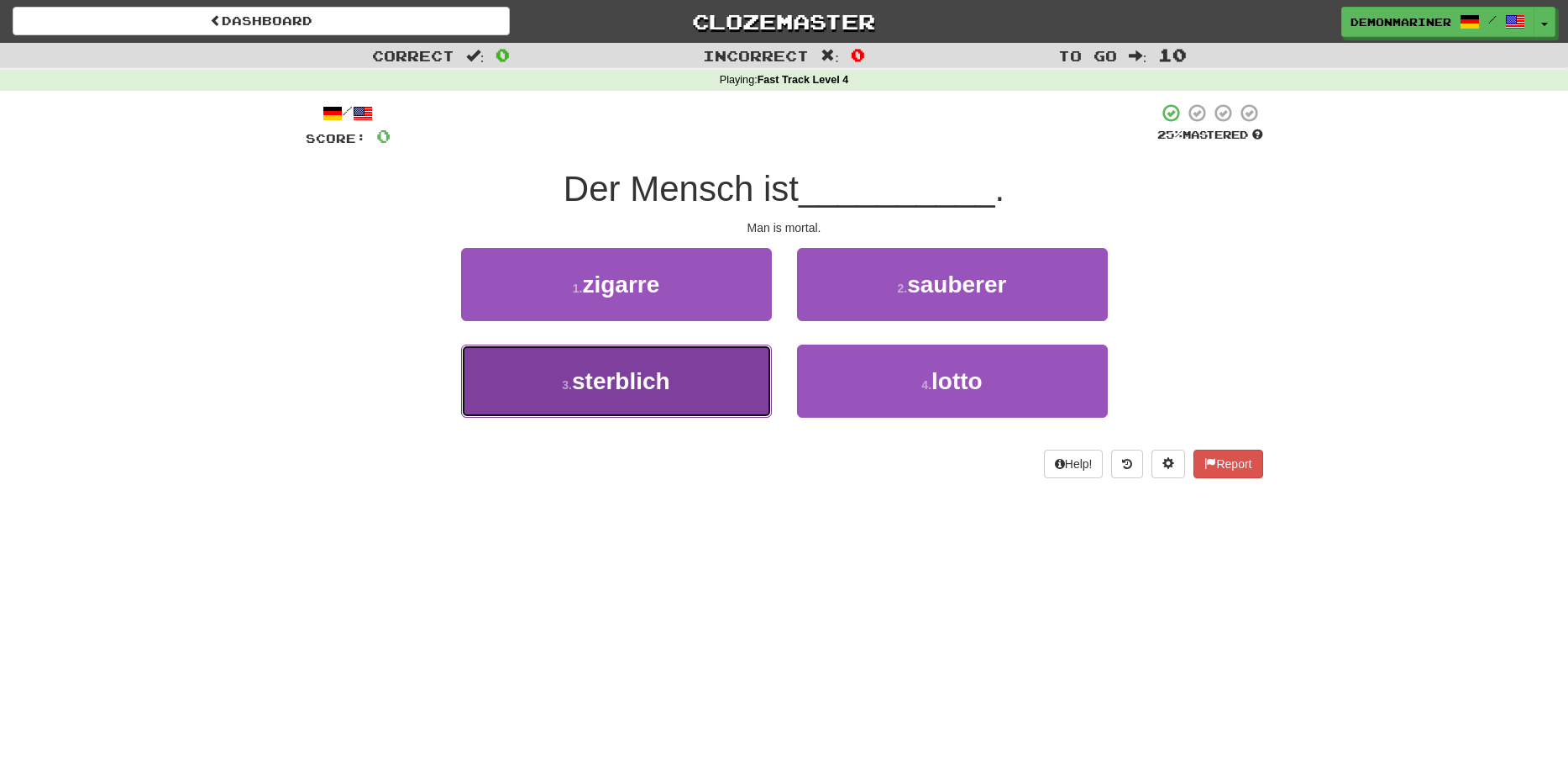
click at [574, 381] on span "sterblich" at bounding box center [621, 381] width 98 height 26
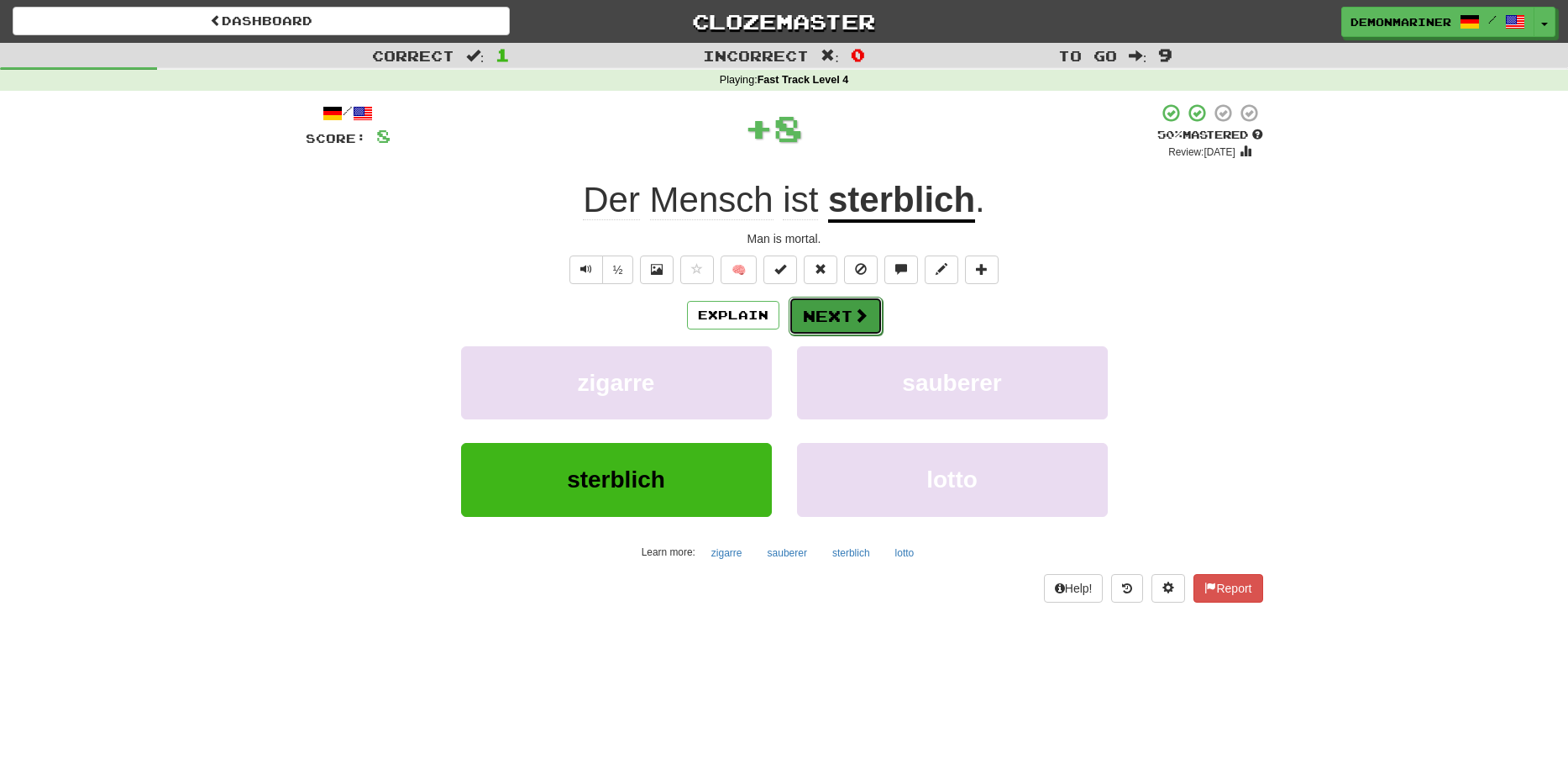
click at [819, 313] on button "Next" at bounding box center [835, 316] width 94 height 38
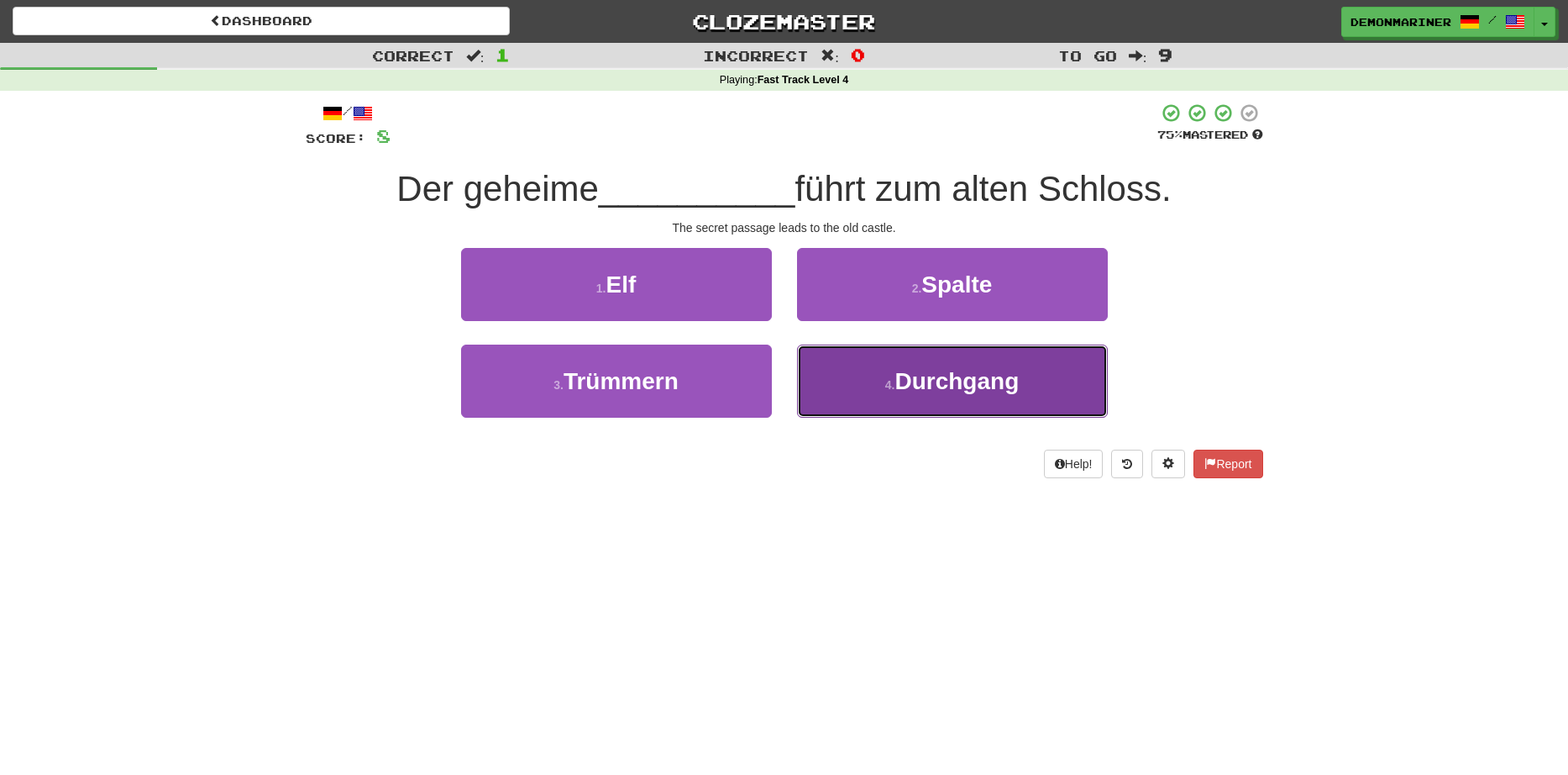
click at [974, 385] on span "Durchgang" at bounding box center [956, 381] width 124 height 26
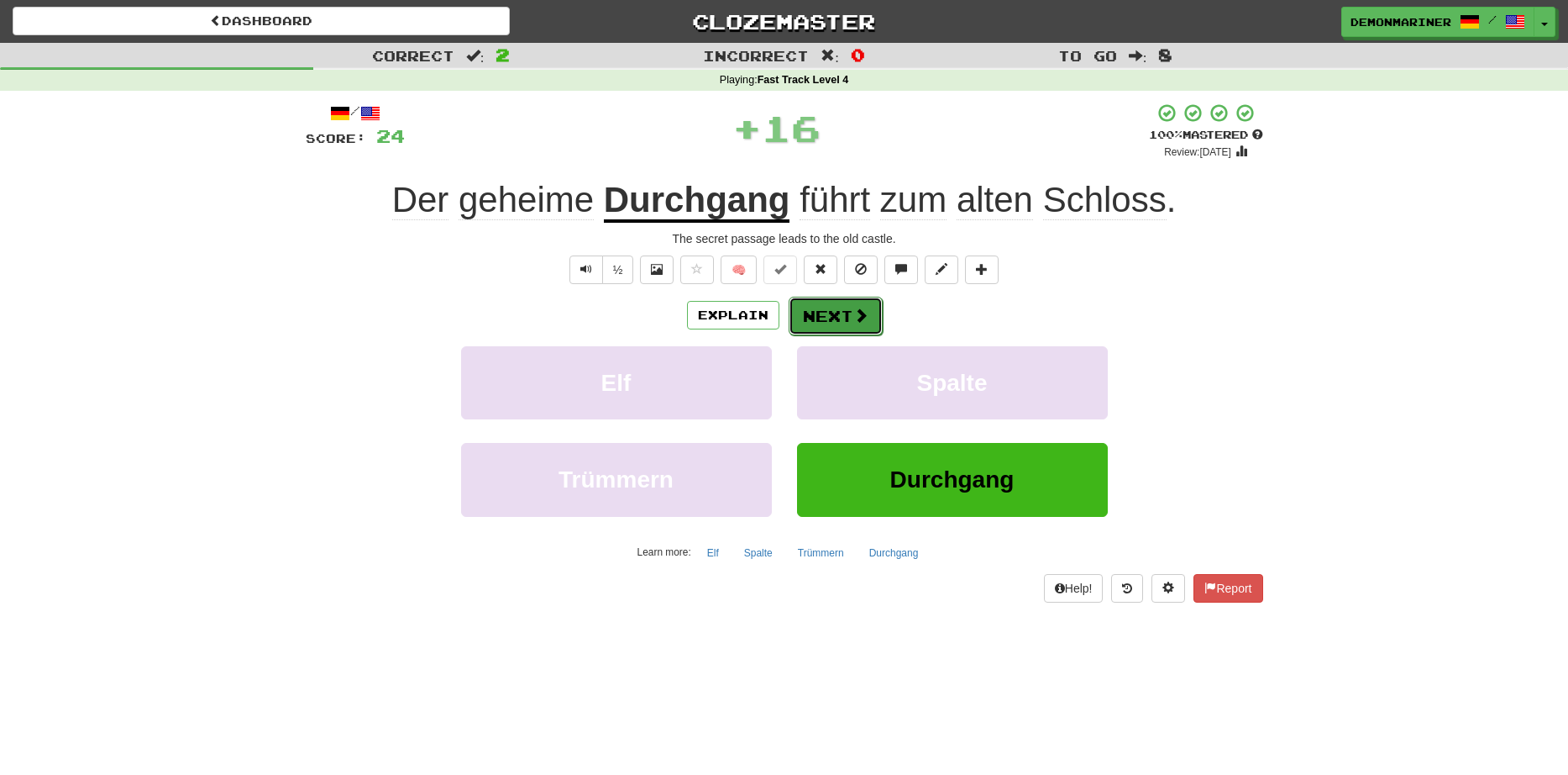
click at [865, 322] on span at bounding box center [861, 315] width 15 height 15
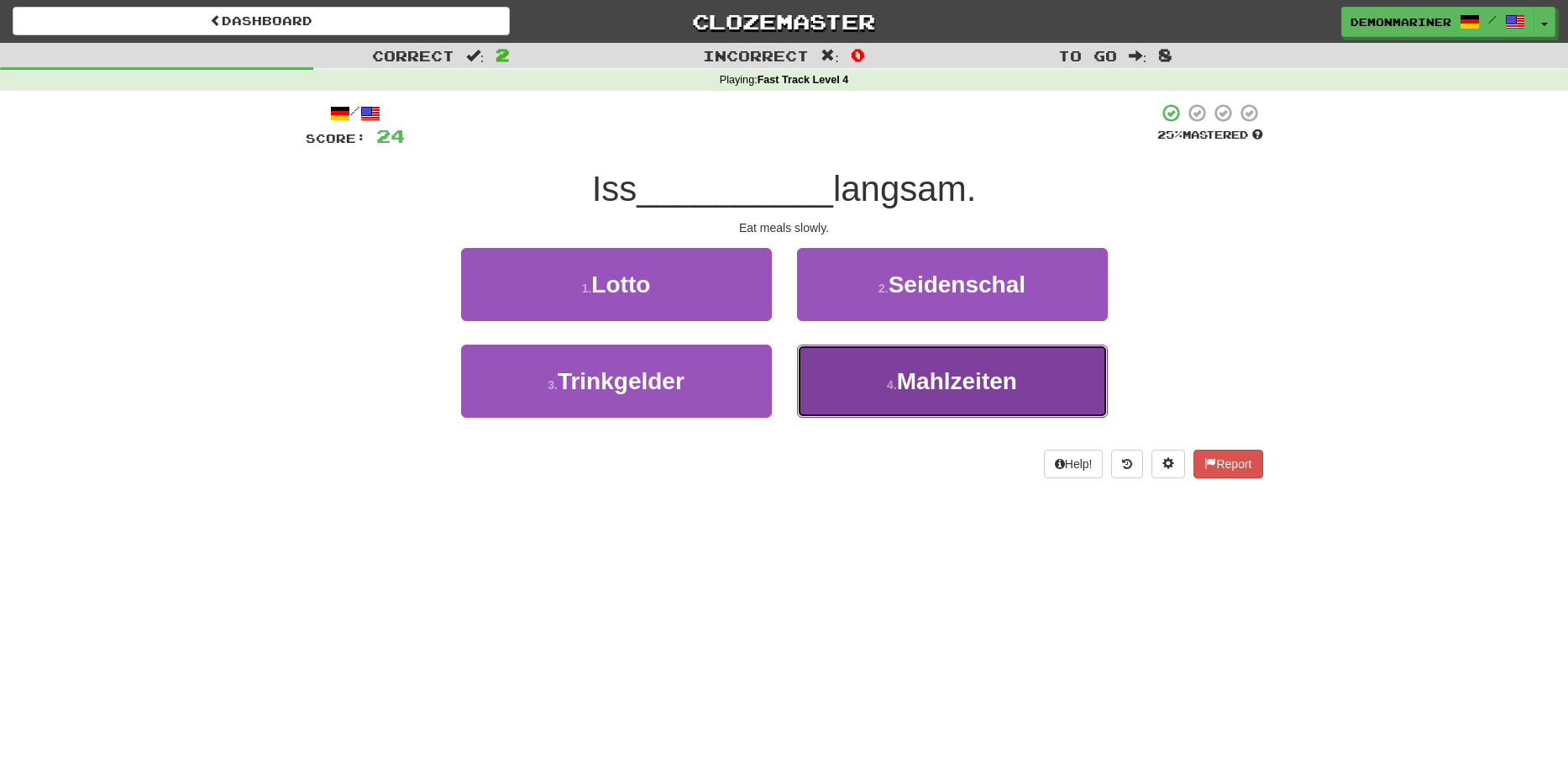
click at [882, 393] on button "4 . Mahlzeiten" at bounding box center [952, 381] width 311 height 73
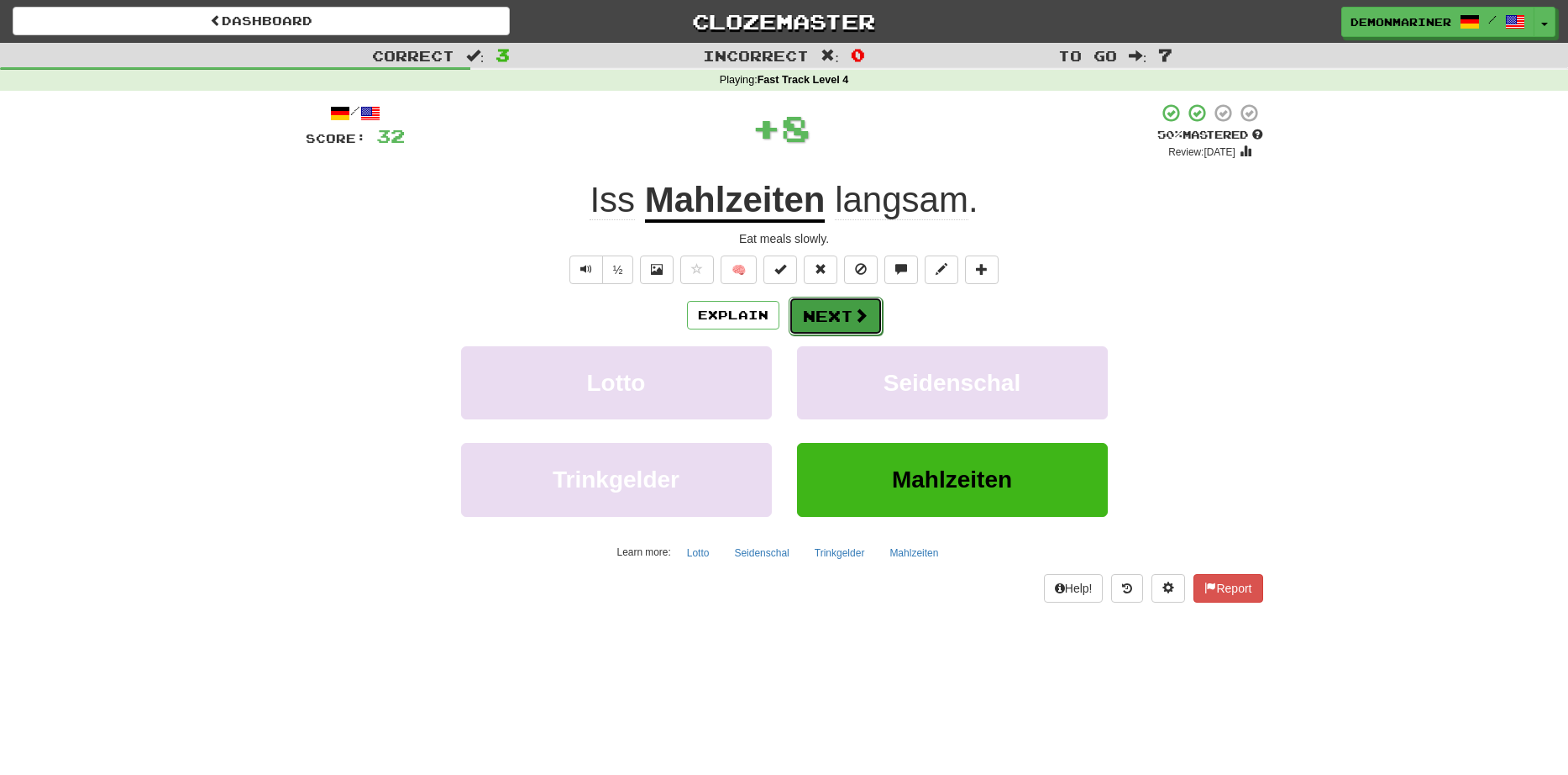
click at [867, 326] on button "Next" at bounding box center [835, 316] width 94 height 38
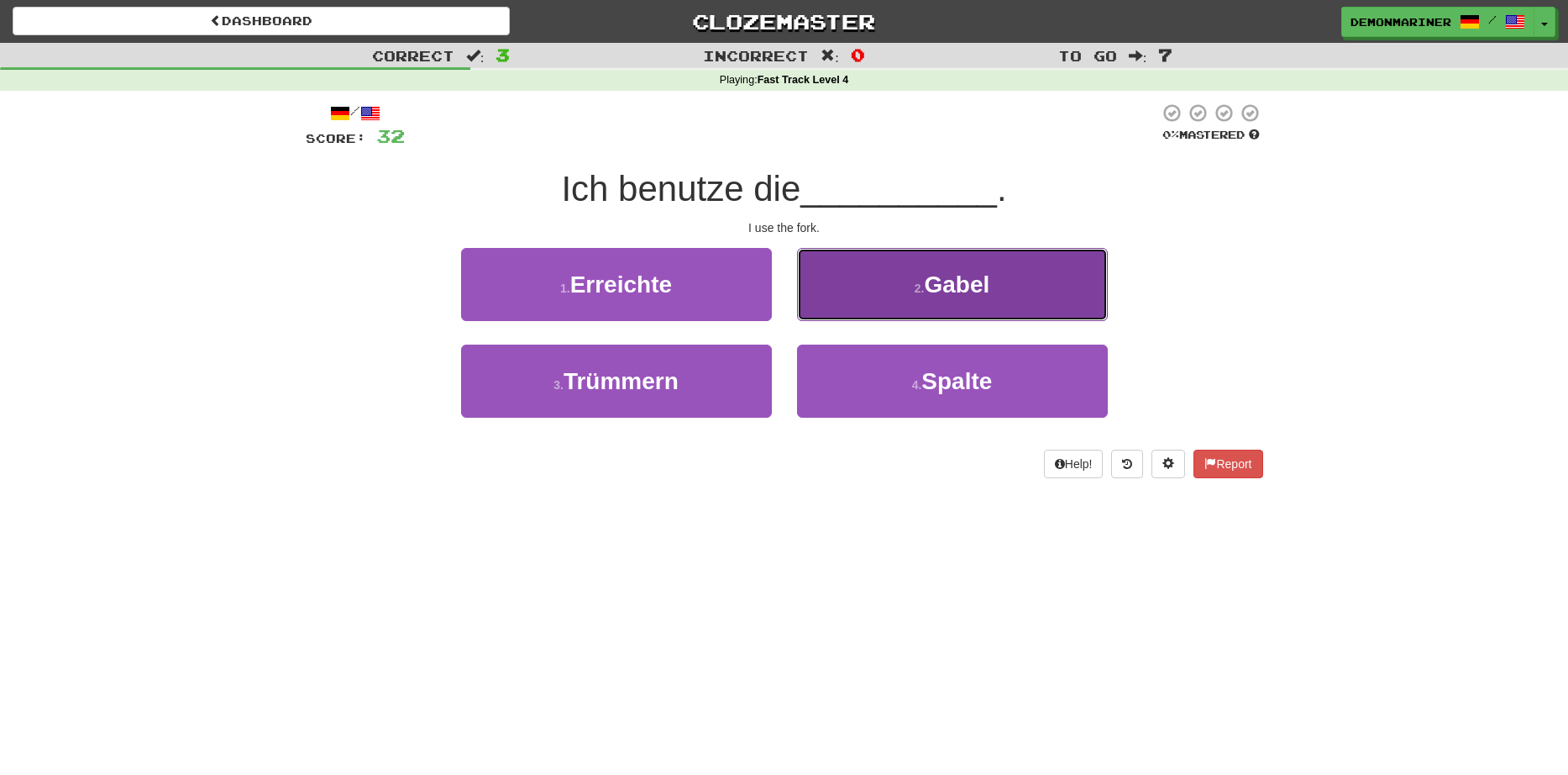
click at [981, 293] on span "Gabel" at bounding box center [957, 285] width 65 height 26
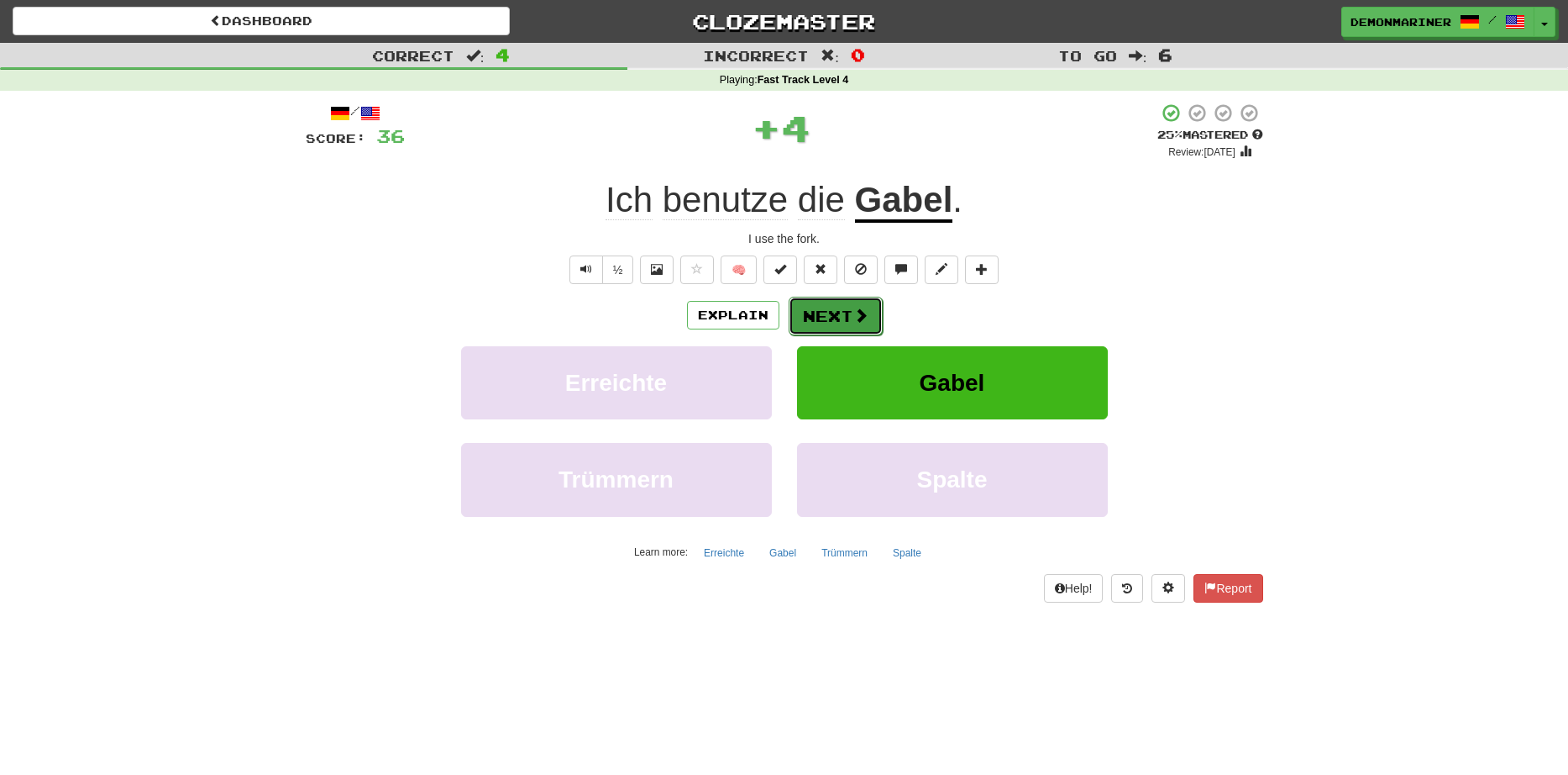
click at [829, 323] on button "Next" at bounding box center [835, 316] width 94 height 38
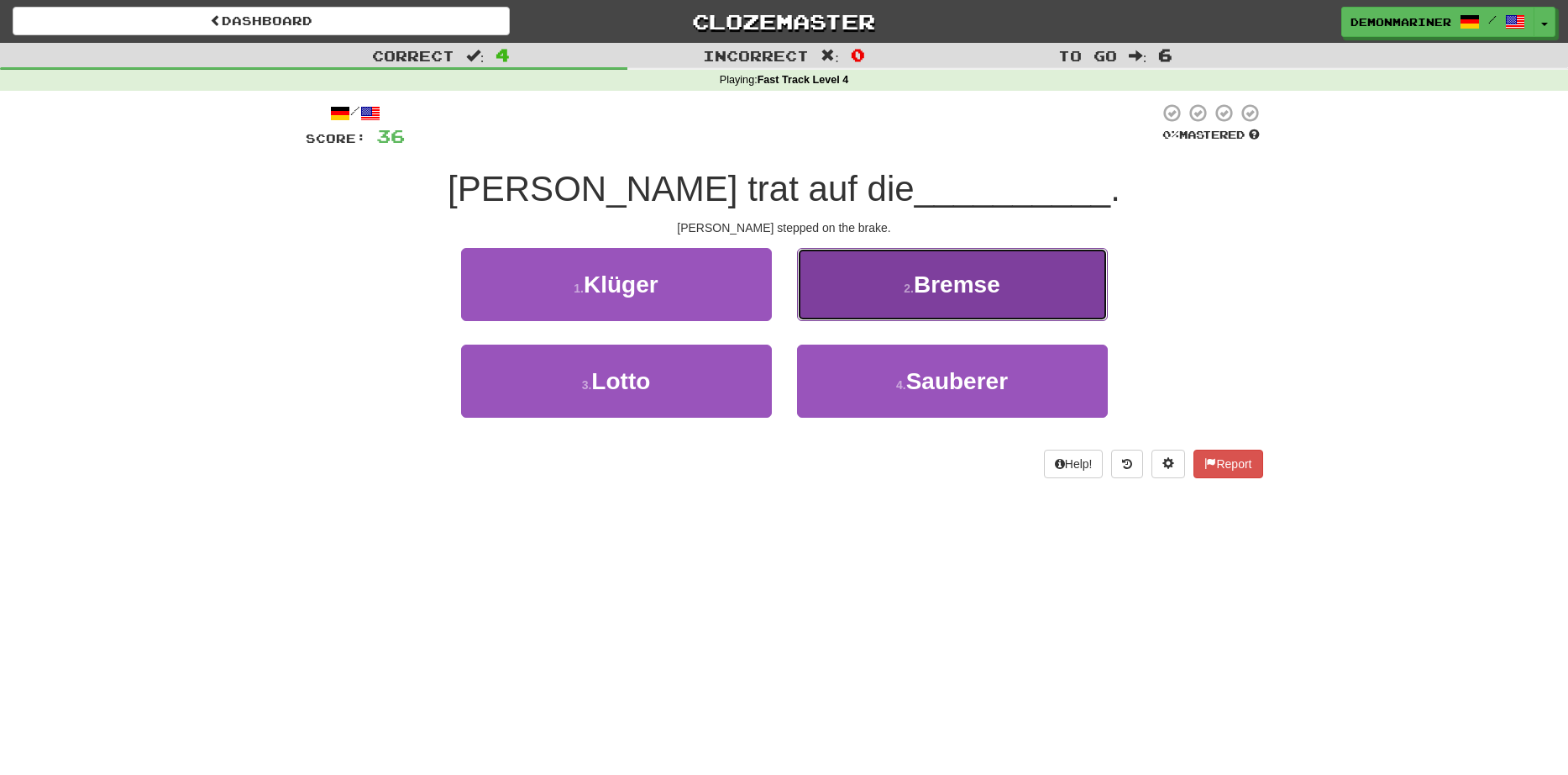
click at [946, 287] on span "Bremse" at bounding box center [957, 285] width 87 height 26
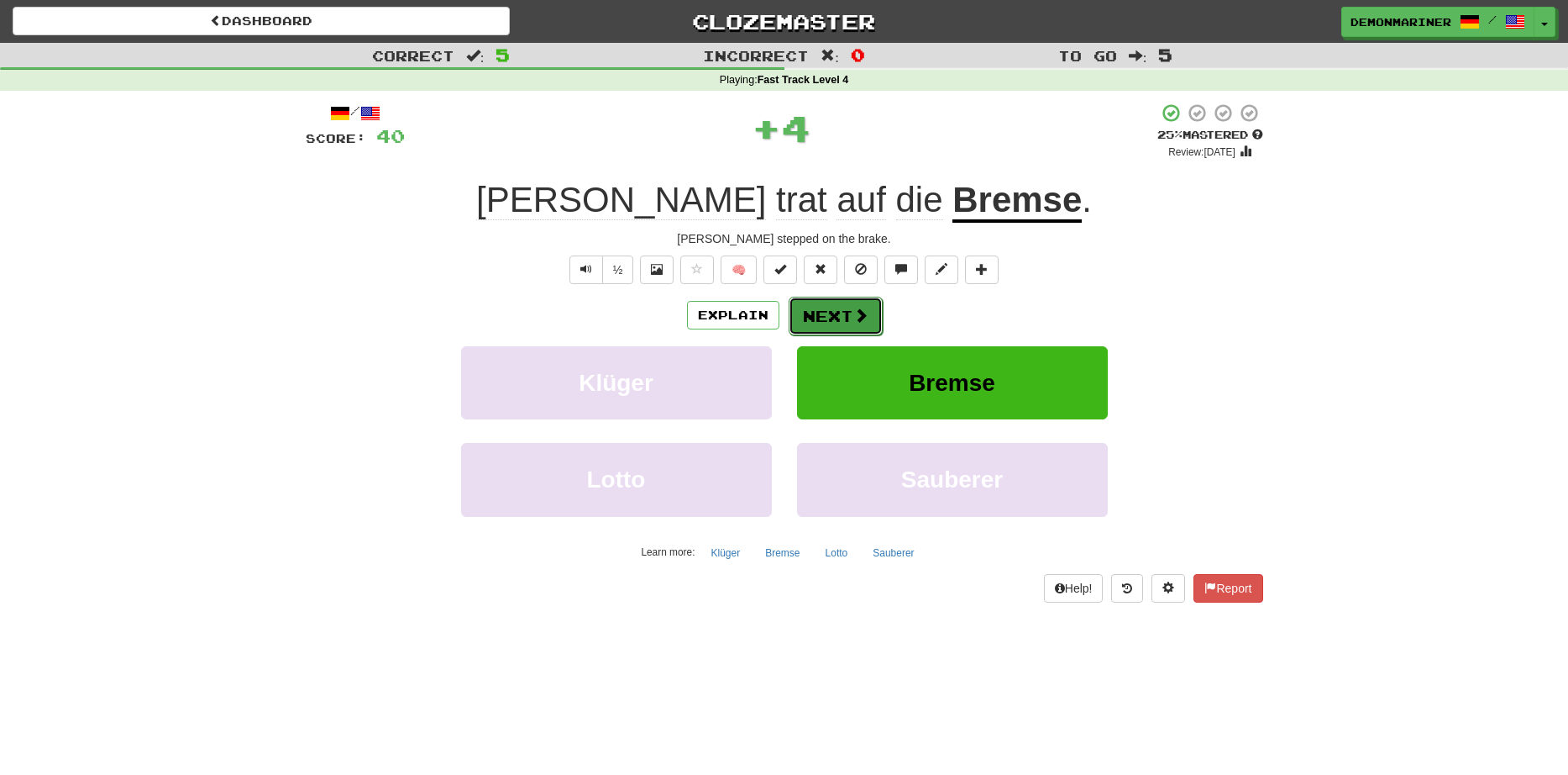
click at [821, 317] on button "Next" at bounding box center [835, 316] width 94 height 38
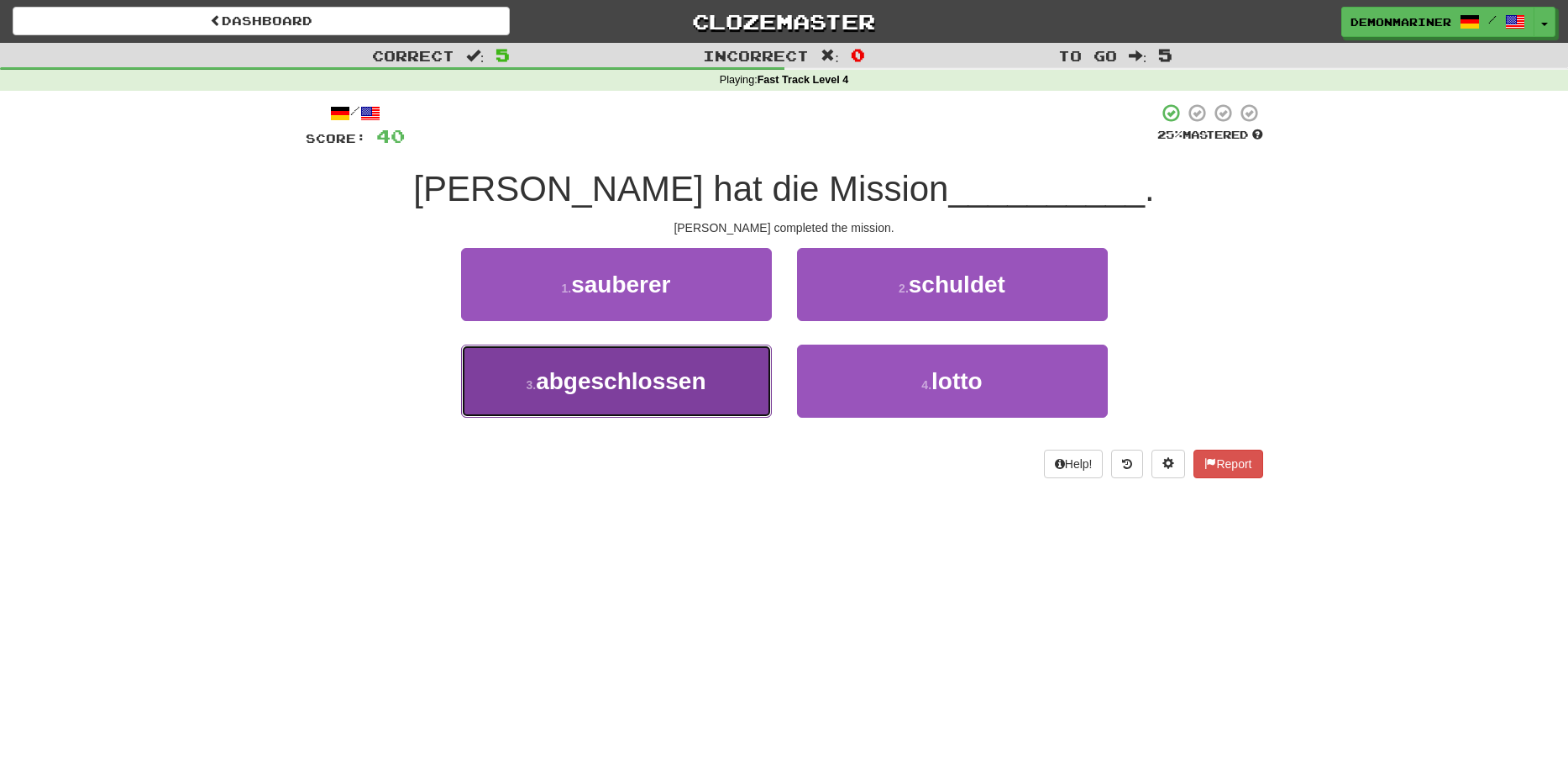
click at [560, 378] on span "abgeschlossen" at bounding box center [621, 381] width 170 height 26
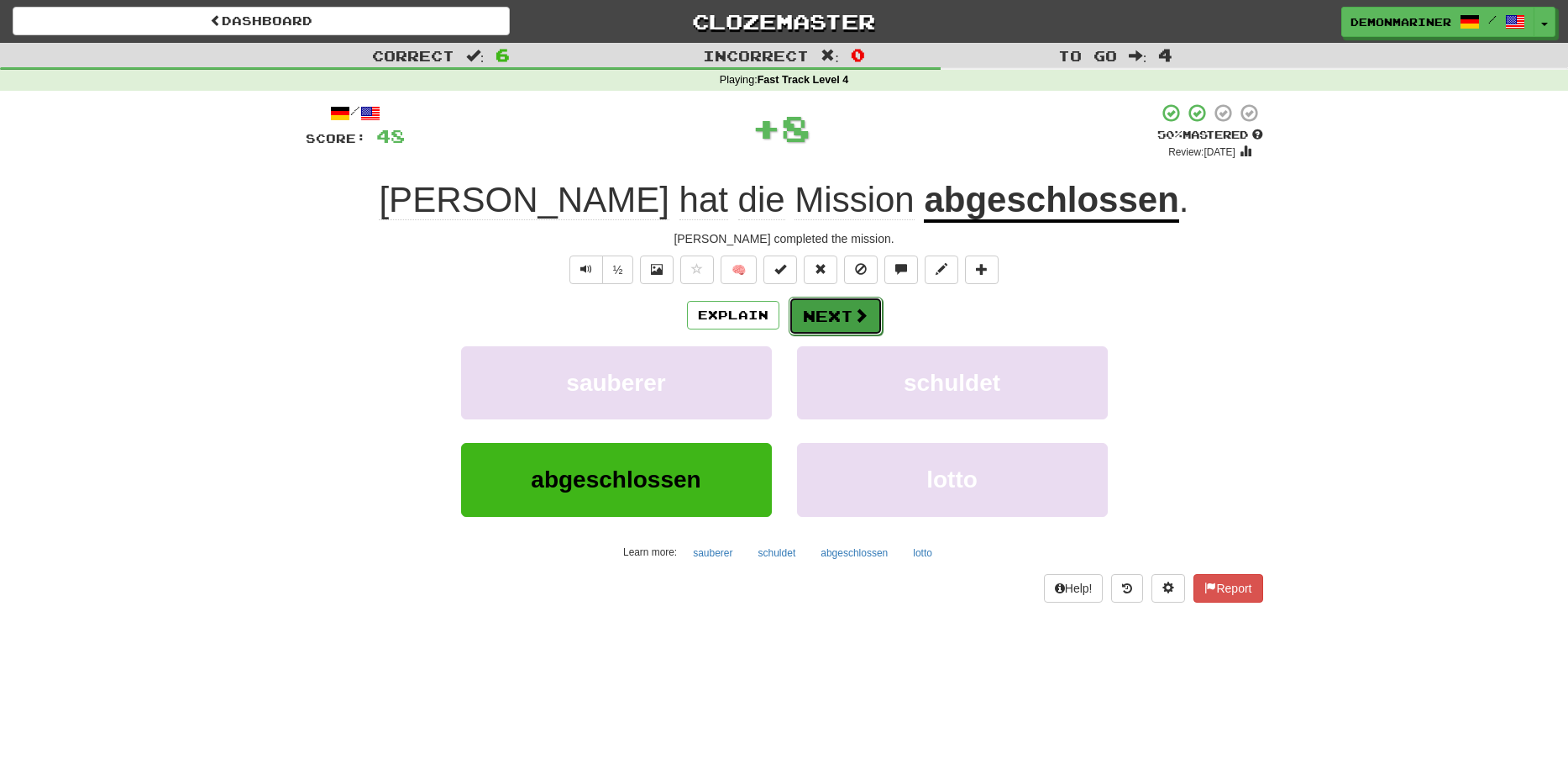
click at [847, 317] on button "Next" at bounding box center [835, 316] width 94 height 38
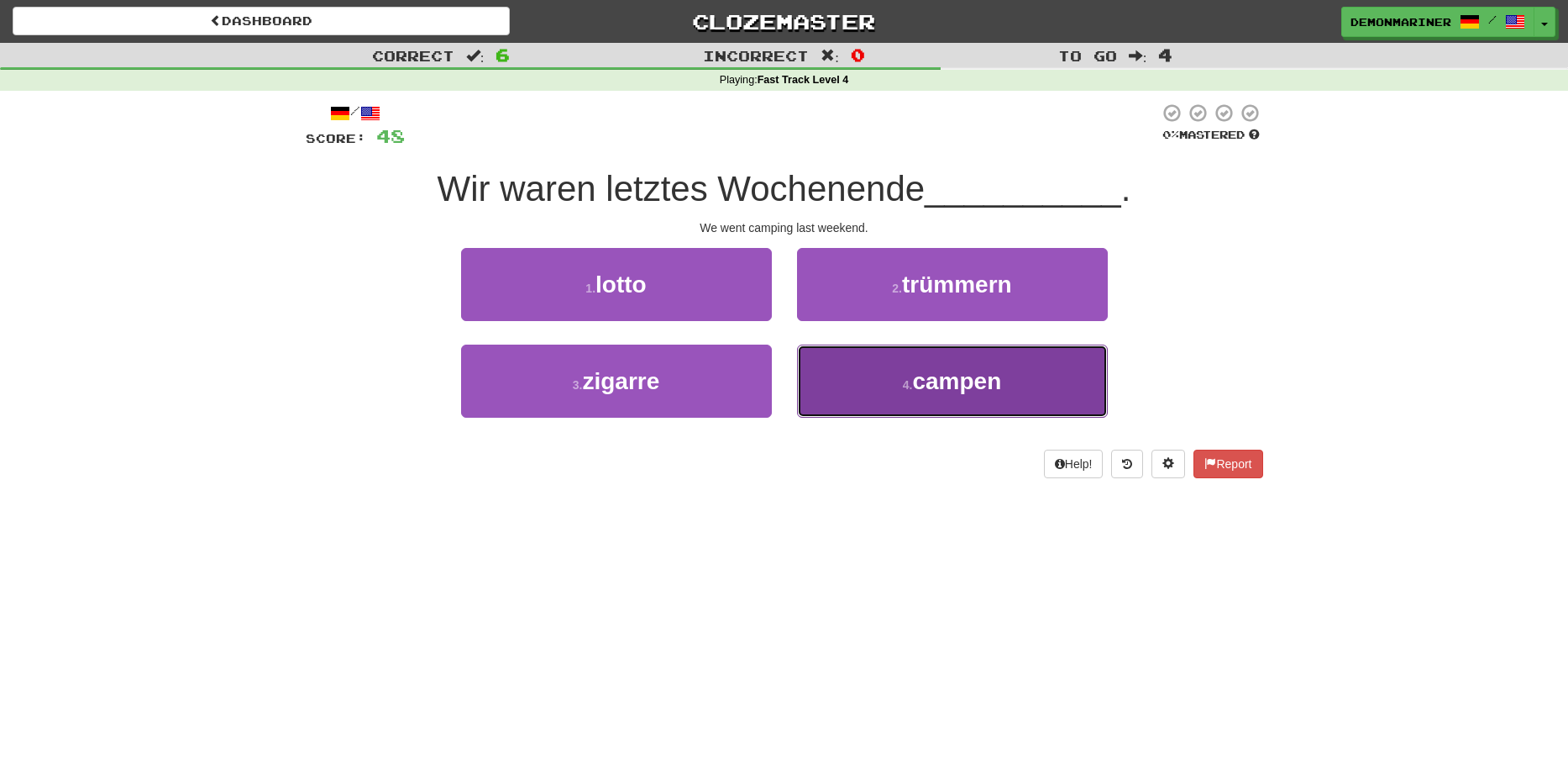
click at [909, 390] on small "4 ." at bounding box center [907, 385] width 10 height 13
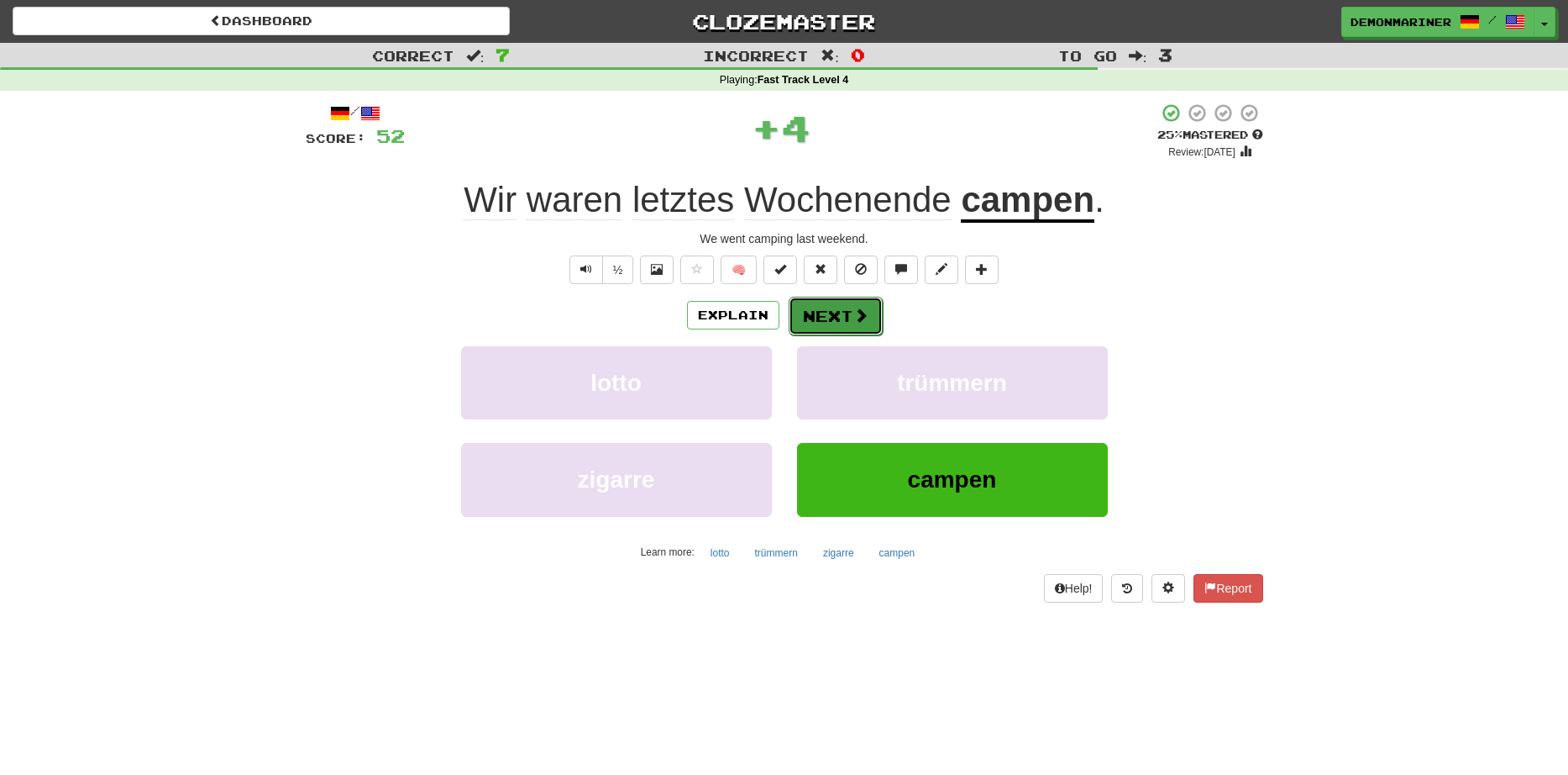
click at [857, 315] on span at bounding box center [861, 315] width 15 height 15
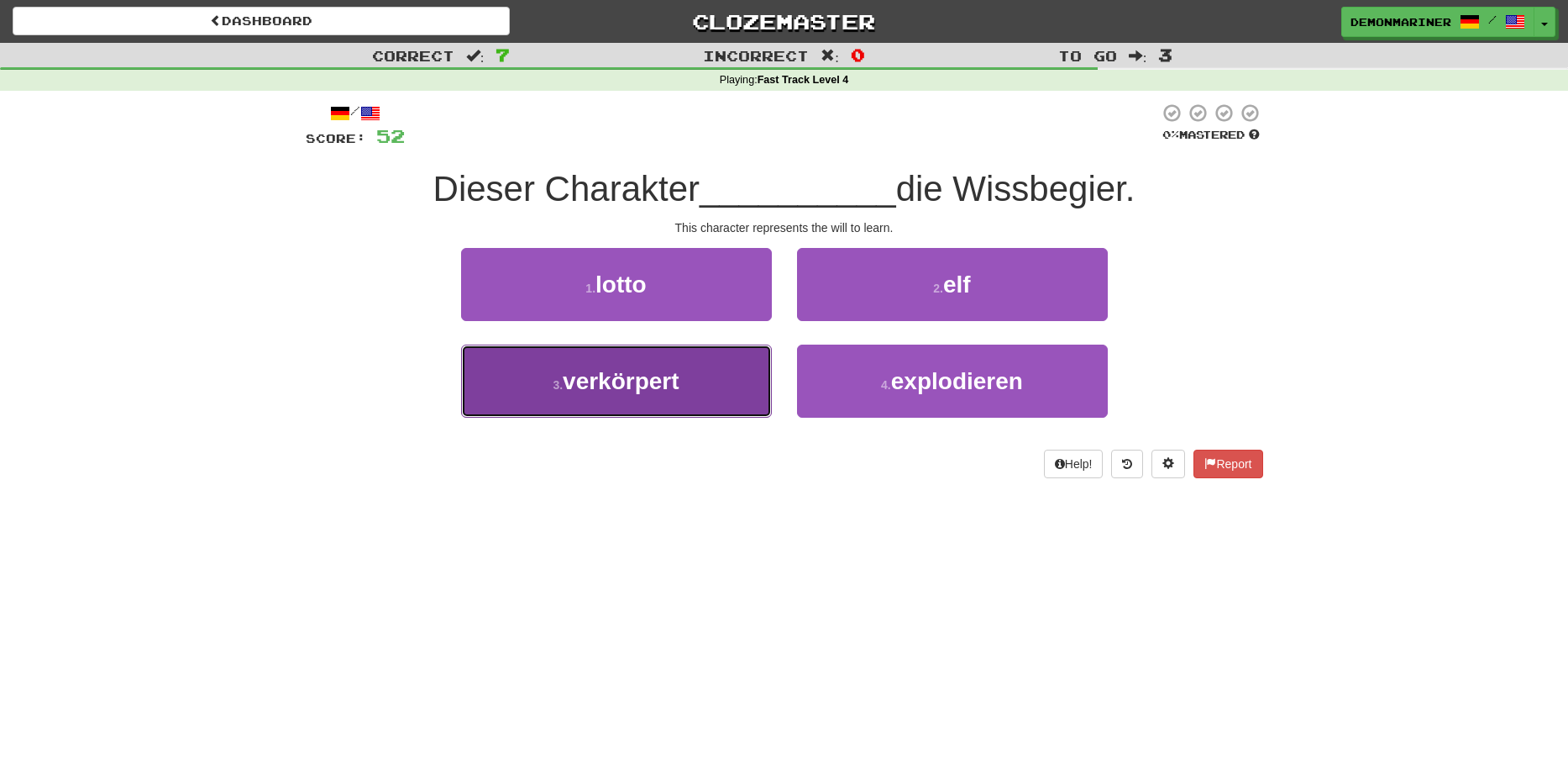
click at [595, 363] on button "3 . verkörpert" at bounding box center [616, 381] width 311 height 73
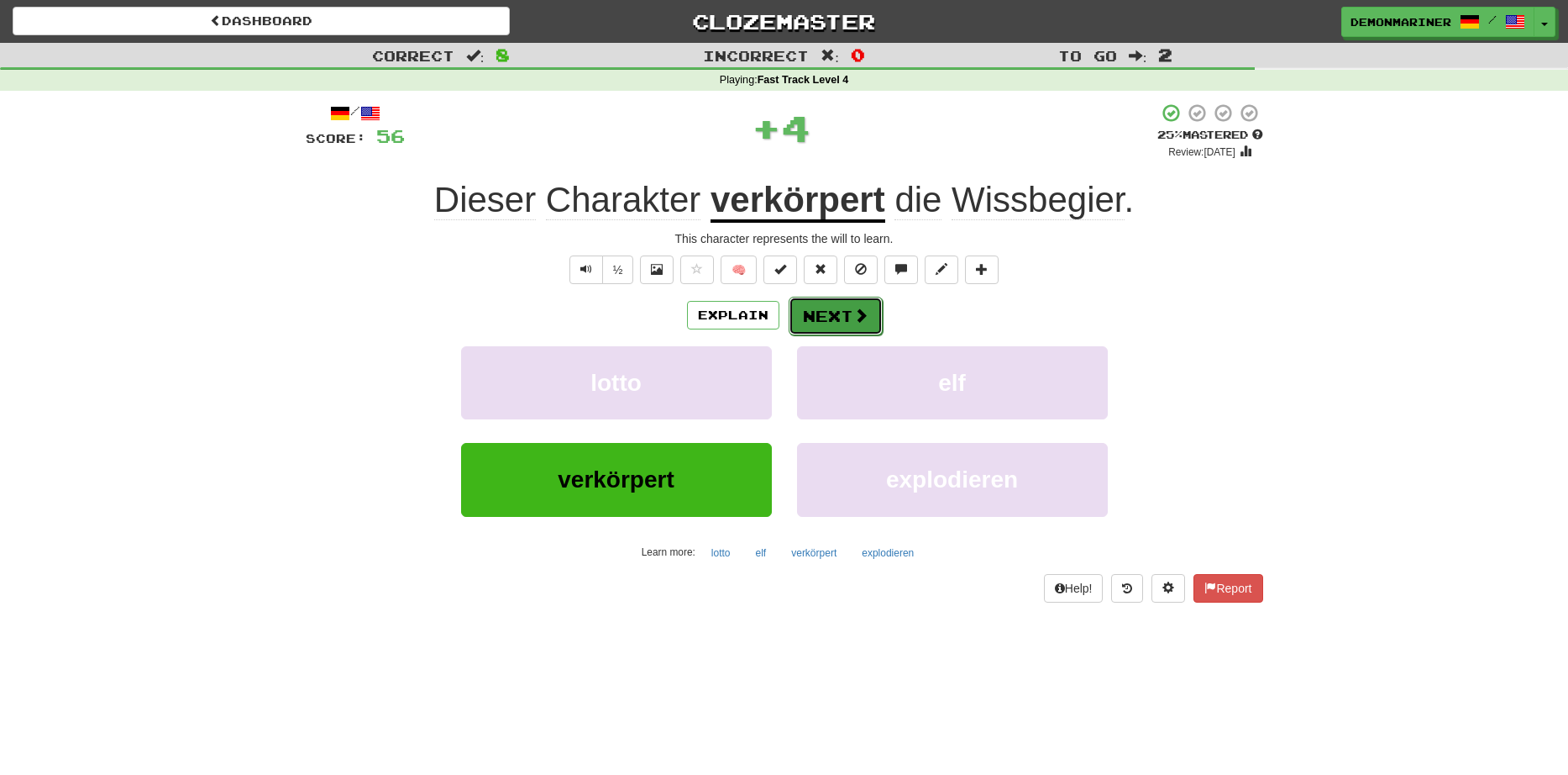
click at [825, 323] on button "Next" at bounding box center [835, 316] width 94 height 38
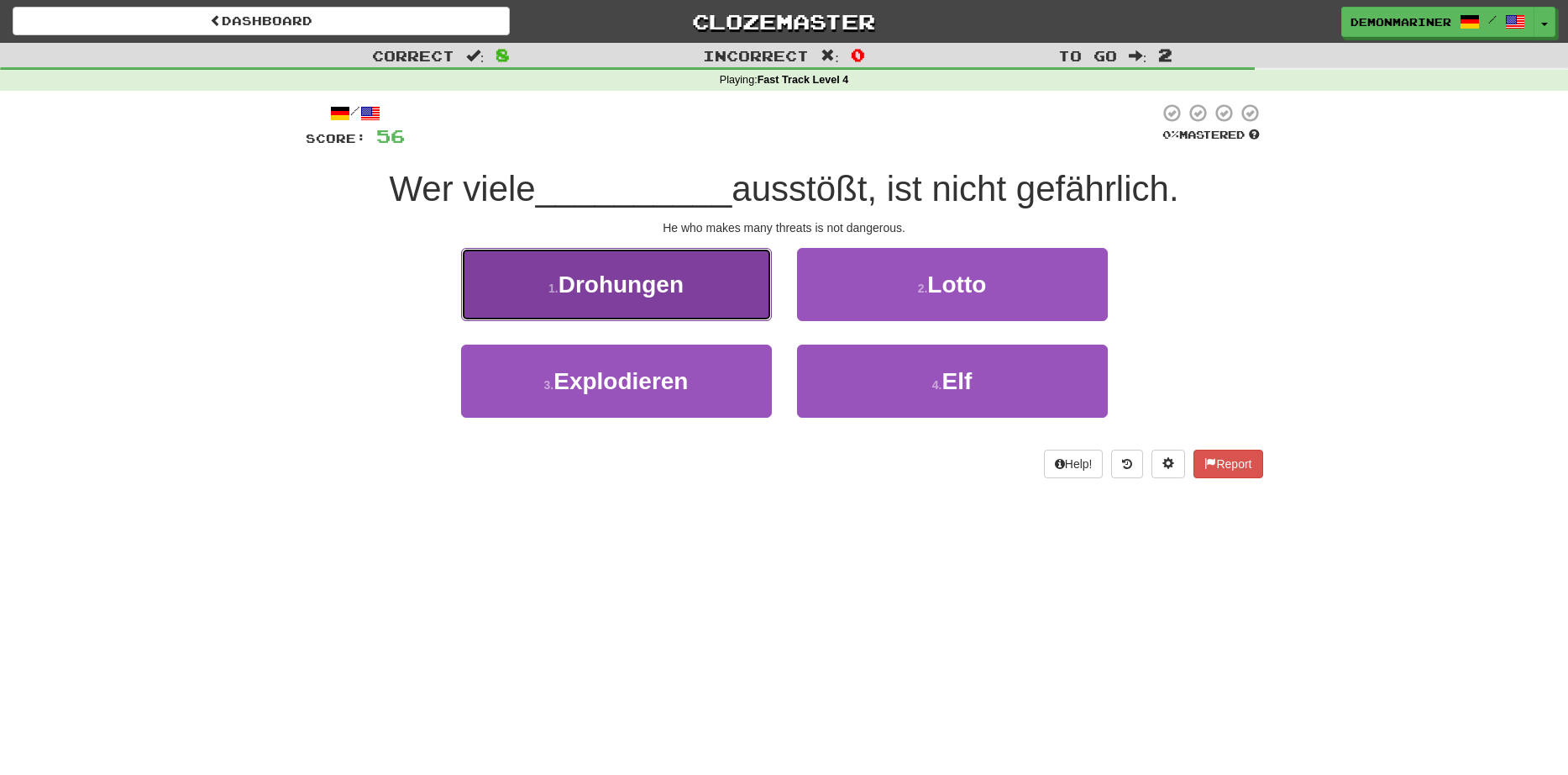
click at [577, 298] on span "Drohungen" at bounding box center [621, 285] width 125 height 26
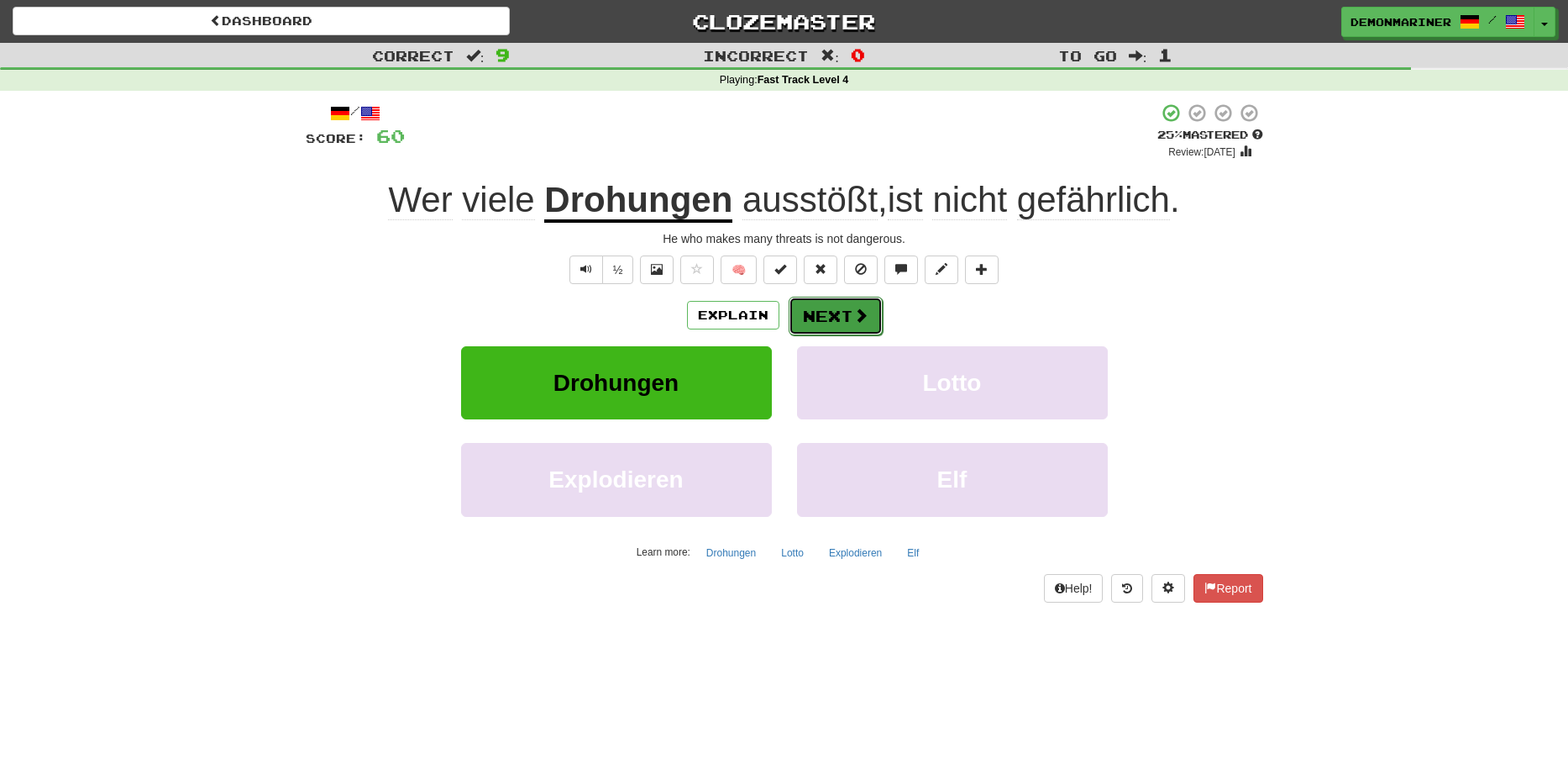
click at [822, 314] on button "Next" at bounding box center [835, 316] width 94 height 38
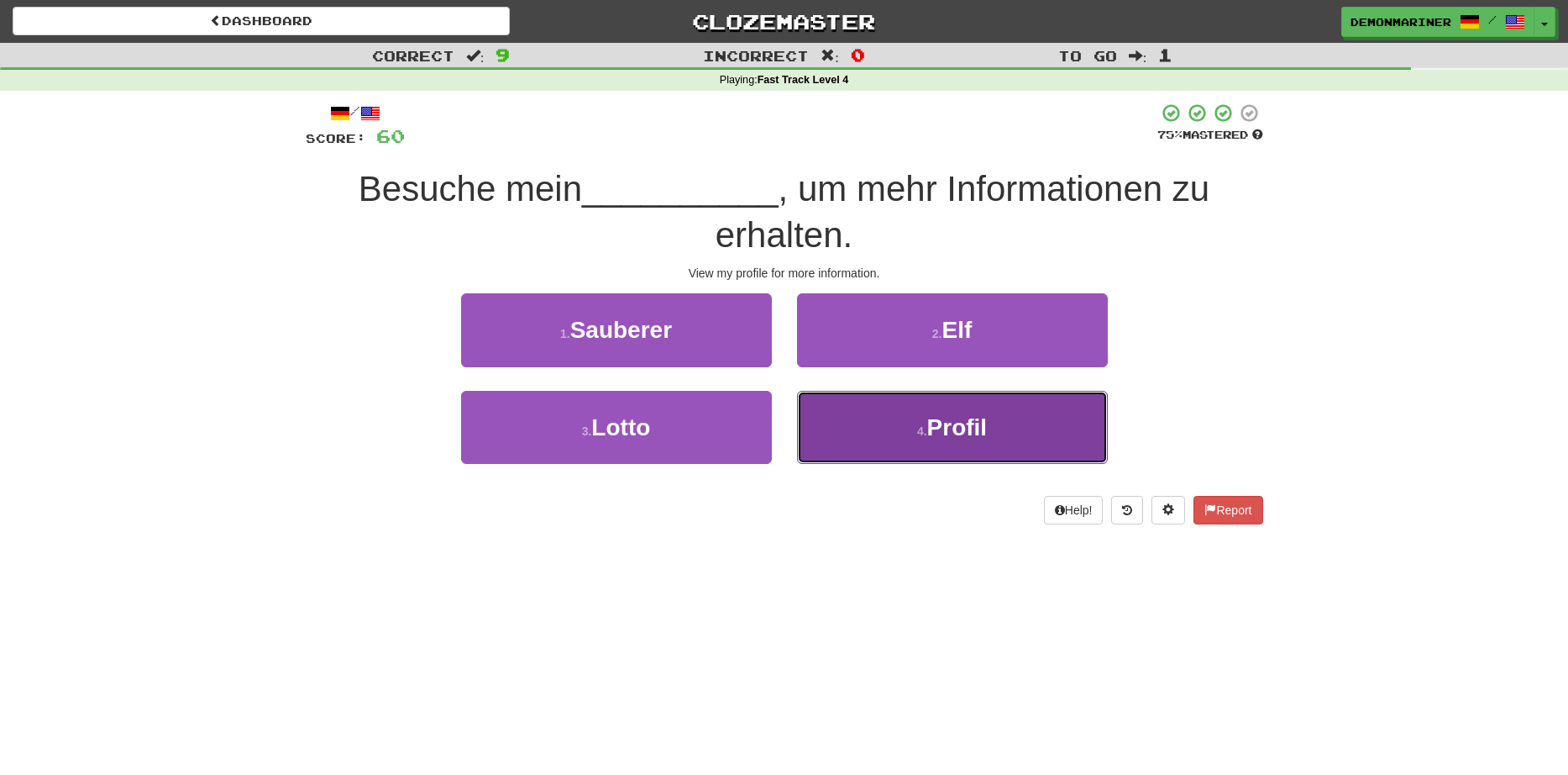
click at [871, 425] on button "4 . Profil" at bounding box center [952, 427] width 311 height 73
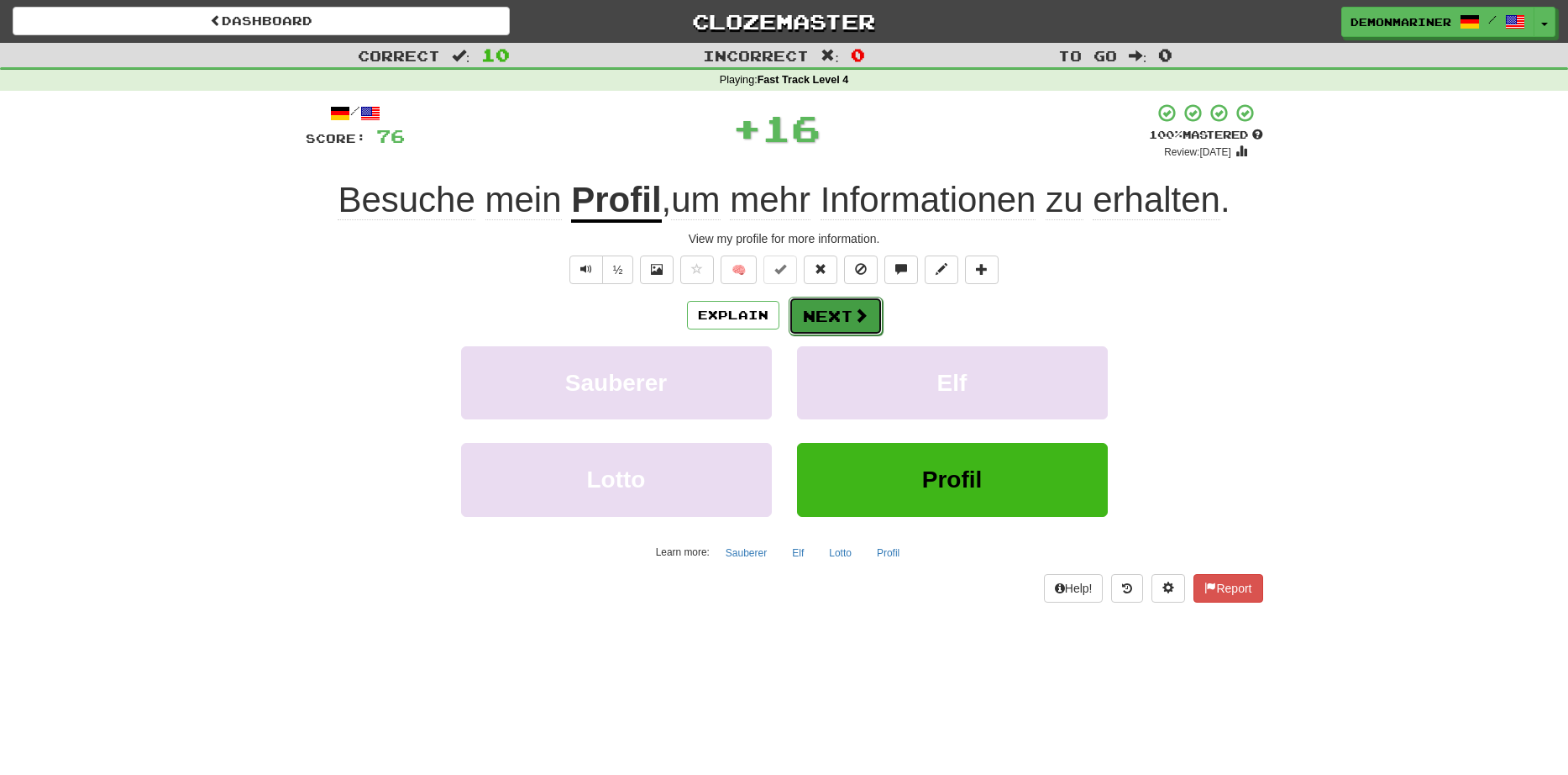
click at [853, 316] on span at bounding box center [861, 315] width 15 height 15
